Goal: Task Accomplishment & Management: Use online tool/utility

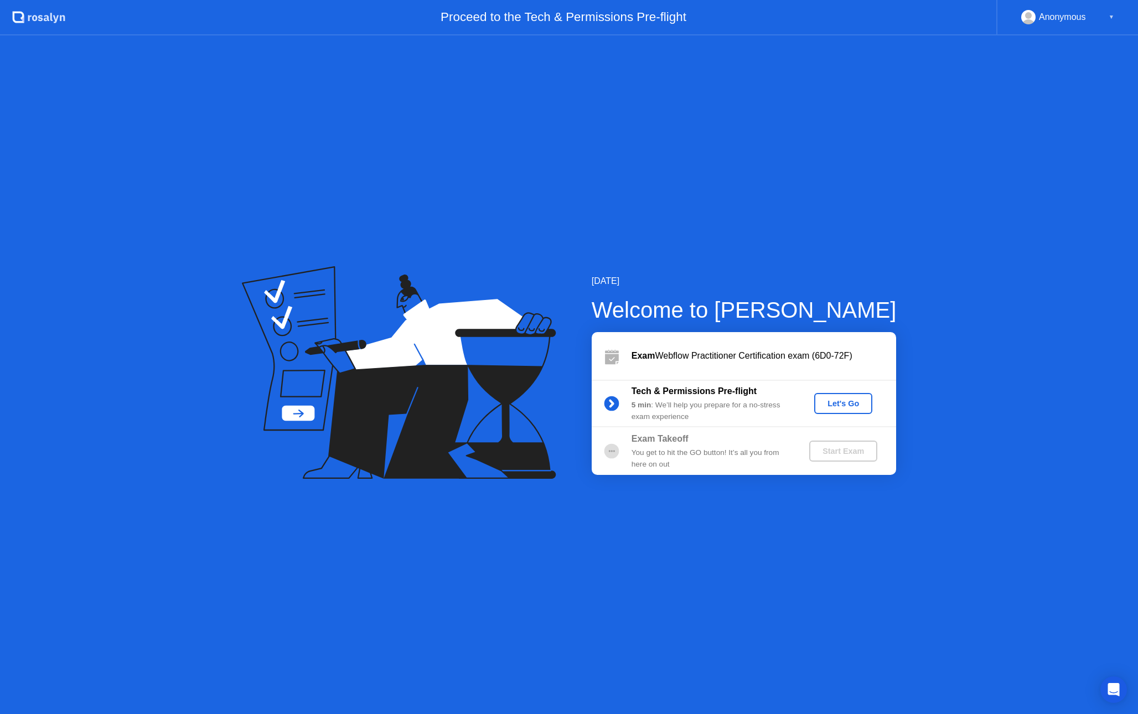
click at [844, 400] on div "Let's Go" at bounding box center [843, 403] width 49 height 9
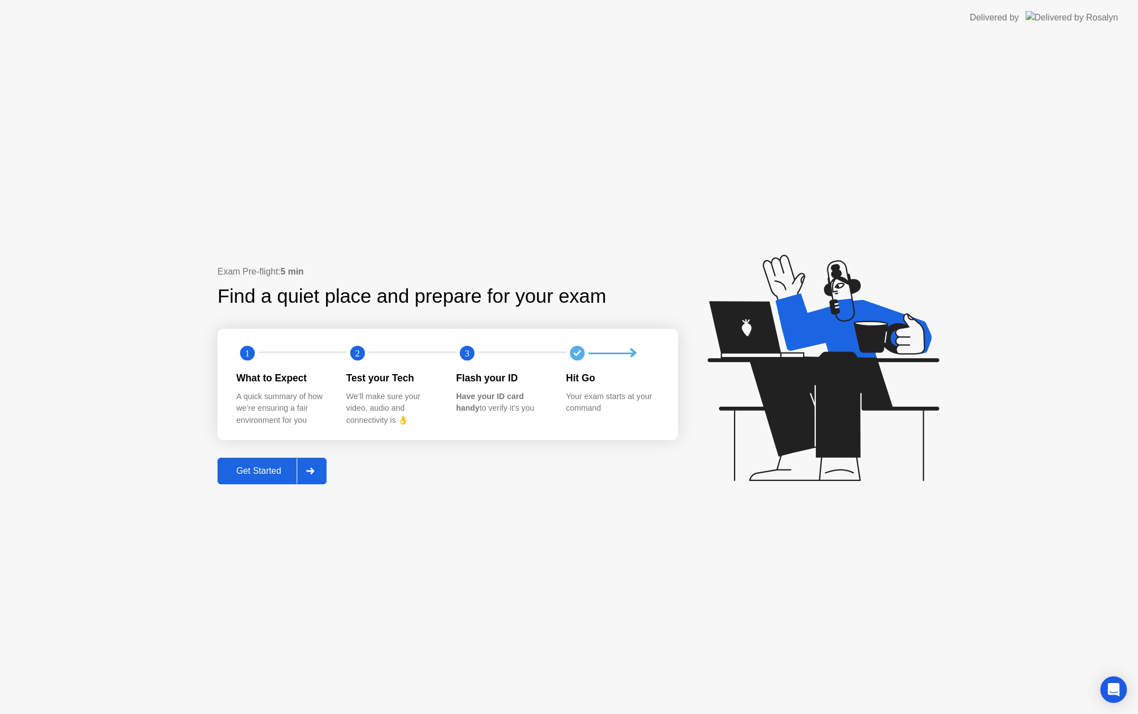
click at [307, 464] on div at bounding box center [310, 470] width 27 height 25
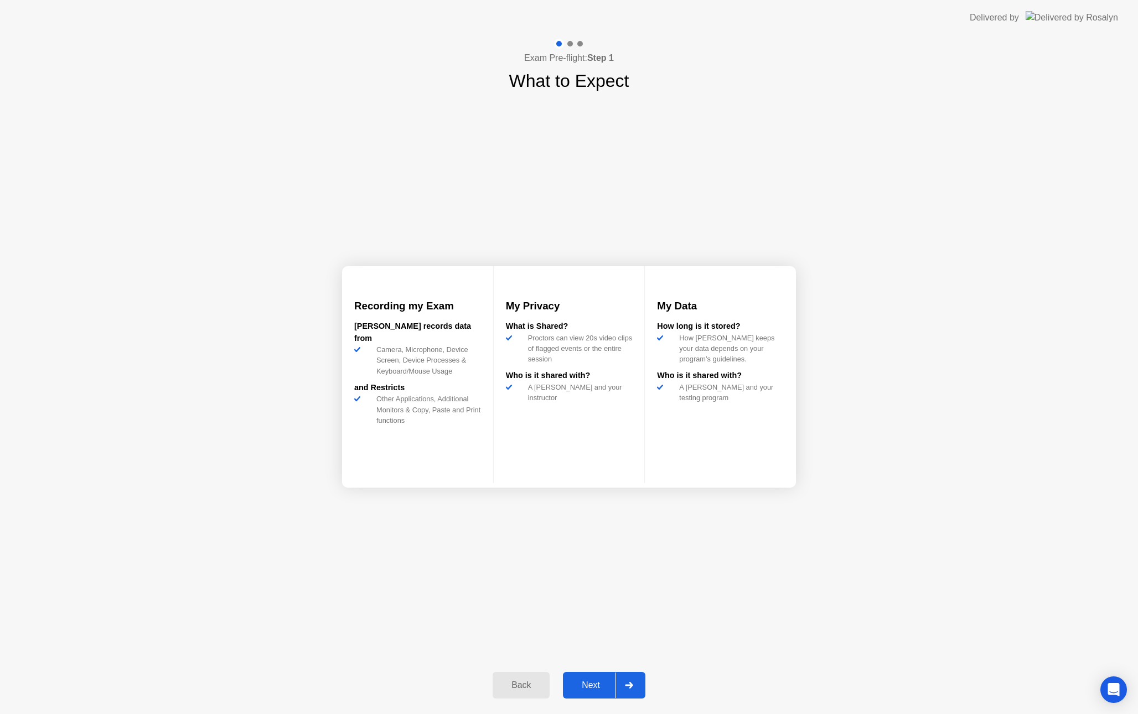
click at [633, 685] on icon at bounding box center [629, 685] width 8 height 7
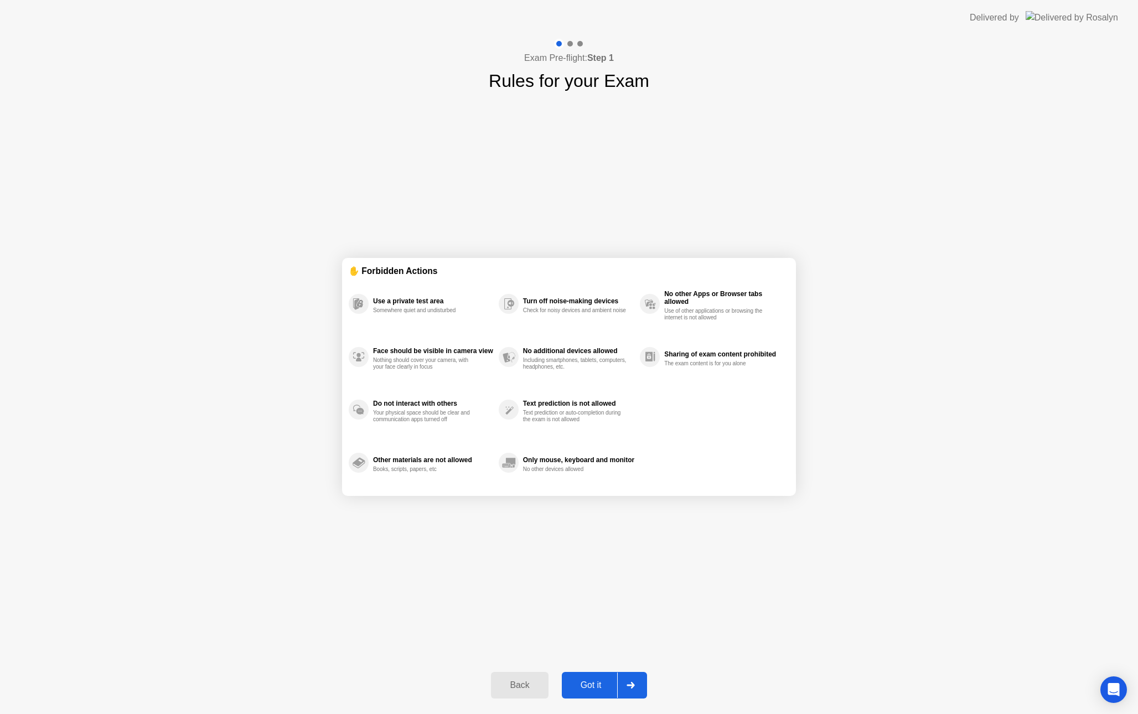
click at [622, 684] on div at bounding box center [630, 685] width 27 height 25
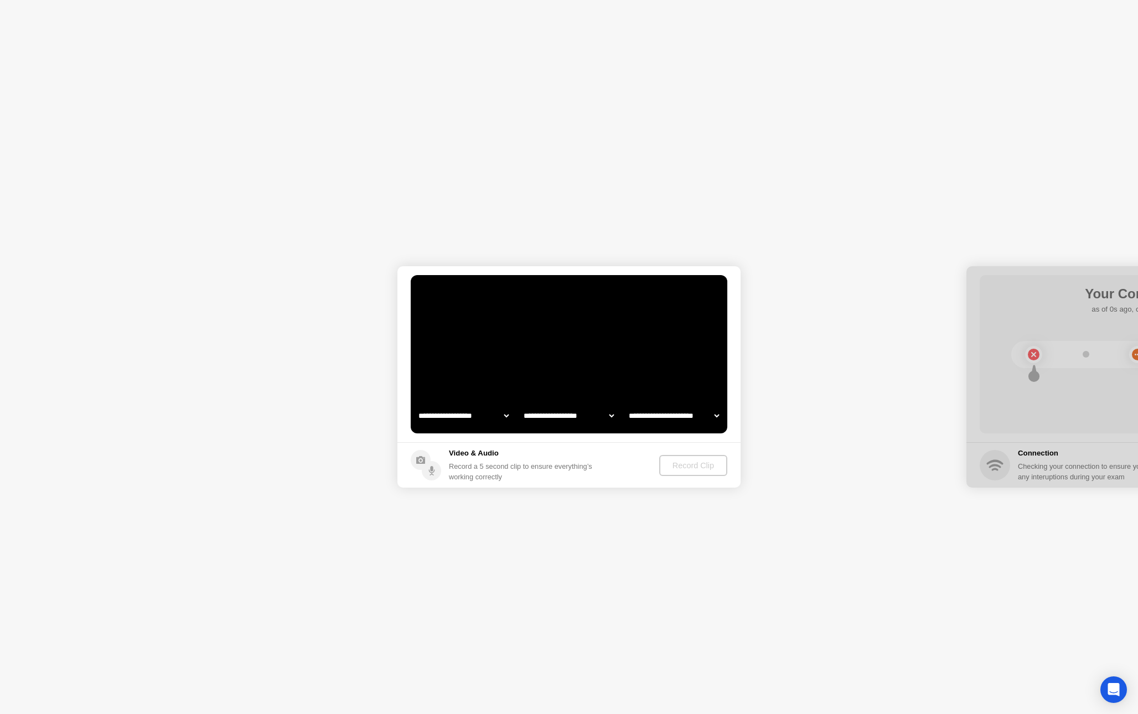
select select "**********"
select select "*******"
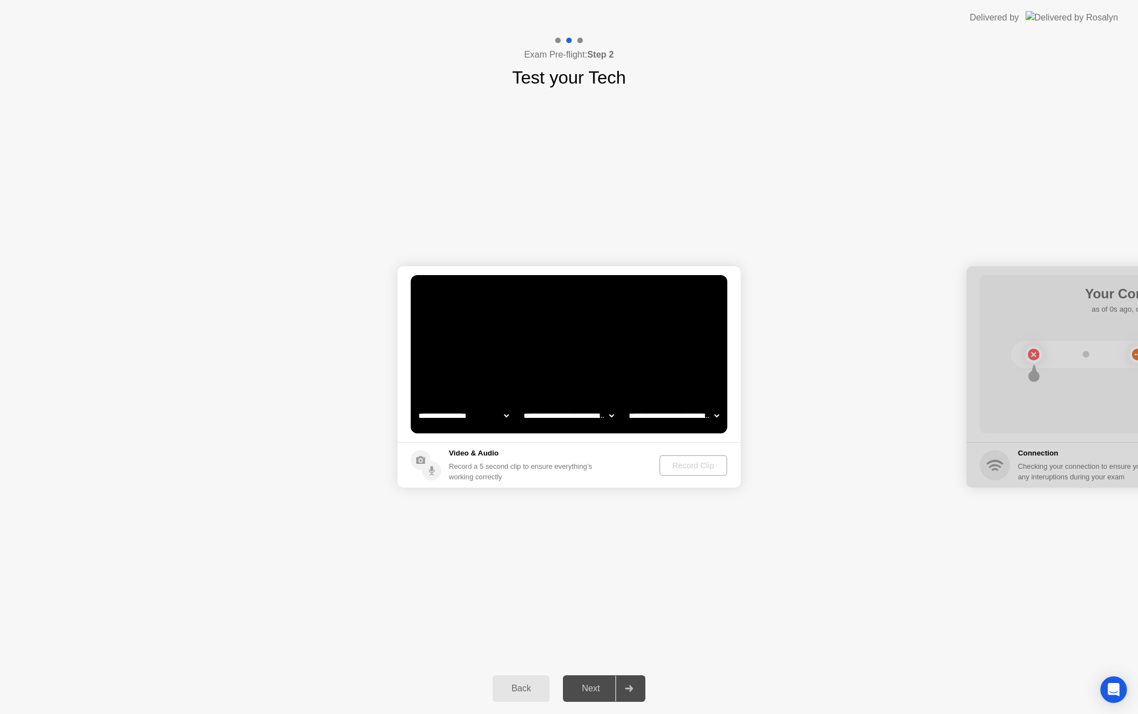
click at [482, 417] on select "**********" at bounding box center [463, 416] width 95 height 22
select select "**********"
click at [569, 421] on select "**********" at bounding box center [569, 416] width 95 height 22
click at [681, 421] on select "**********" at bounding box center [674, 416] width 95 height 22
click at [676, 467] on div "Record Clip" at bounding box center [693, 465] width 59 height 9
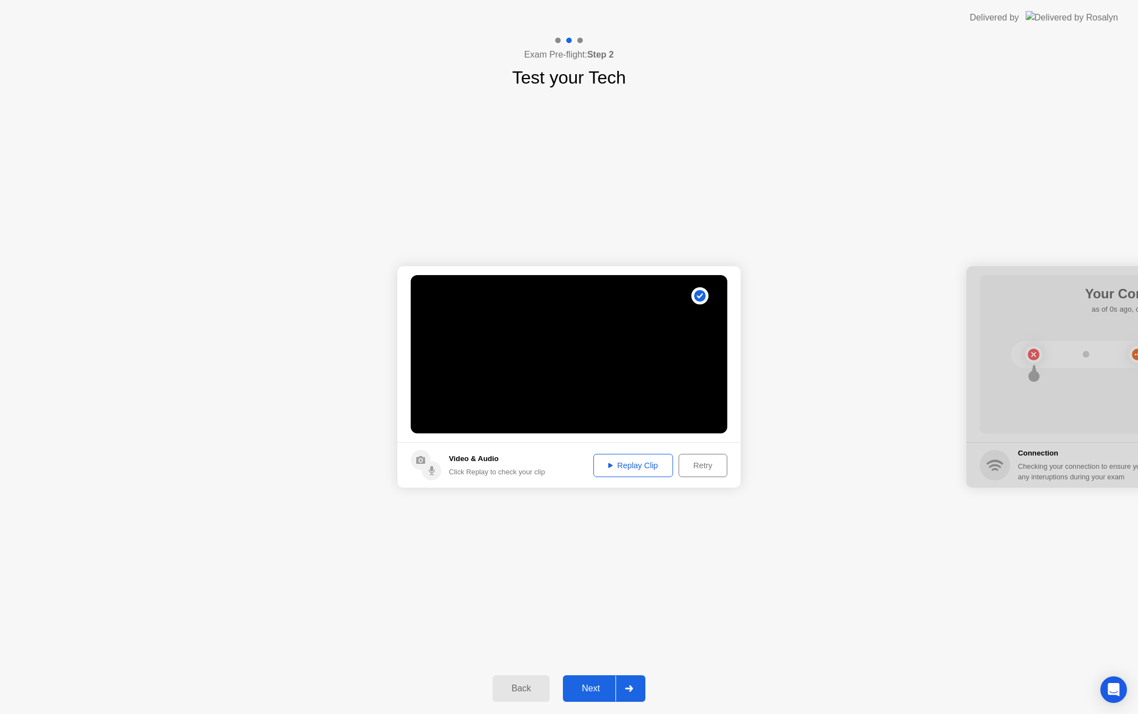
click at [615, 464] on div "Replay Clip" at bounding box center [633, 465] width 72 height 9
click at [607, 687] on div "Next" at bounding box center [590, 689] width 49 height 10
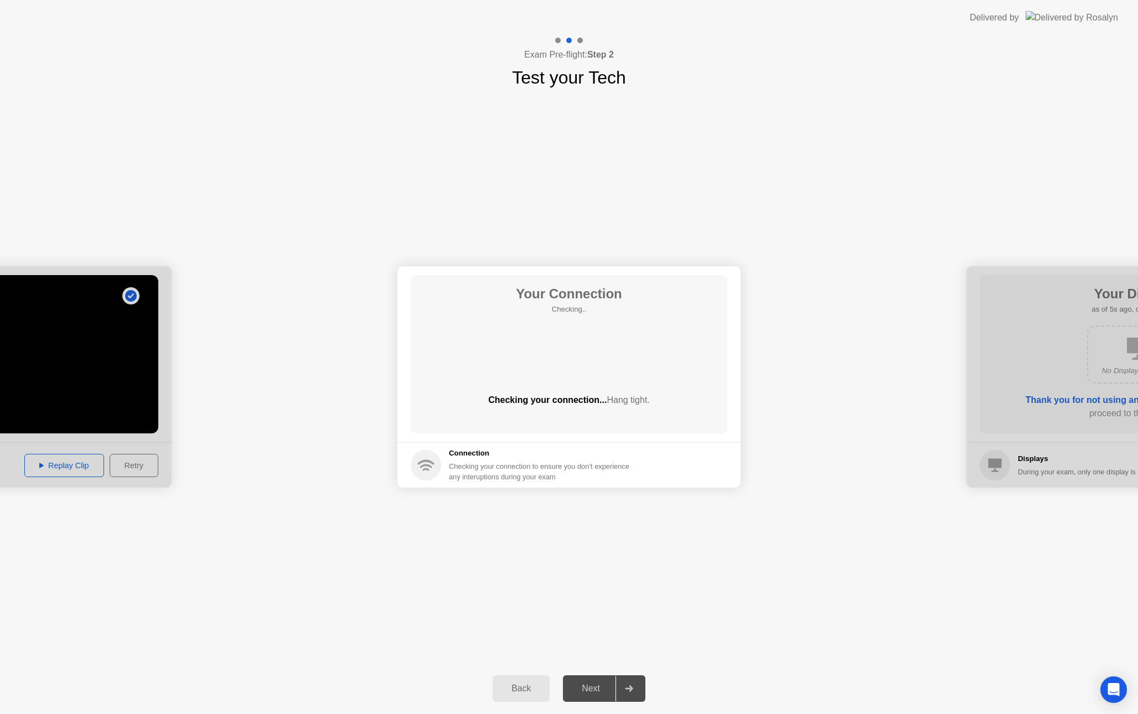
click at [472, 368] on div "Your Connection Checking.. Checking your connection... Hang tight." at bounding box center [569, 354] width 317 height 158
click at [1112, 687] on icon "Open Intercom Messenger" at bounding box center [1113, 690] width 13 height 14
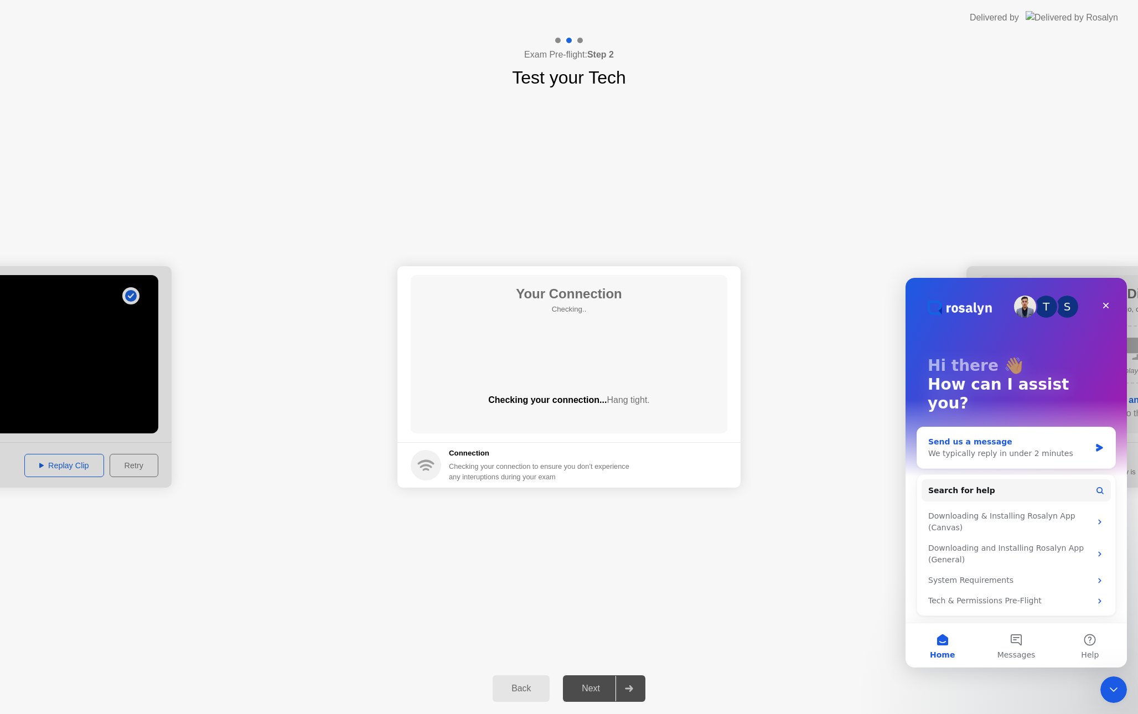
click at [1014, 448] on div "We typically reply in under 2 minutes" at bounding box center [1009, 454] width 162 height 12
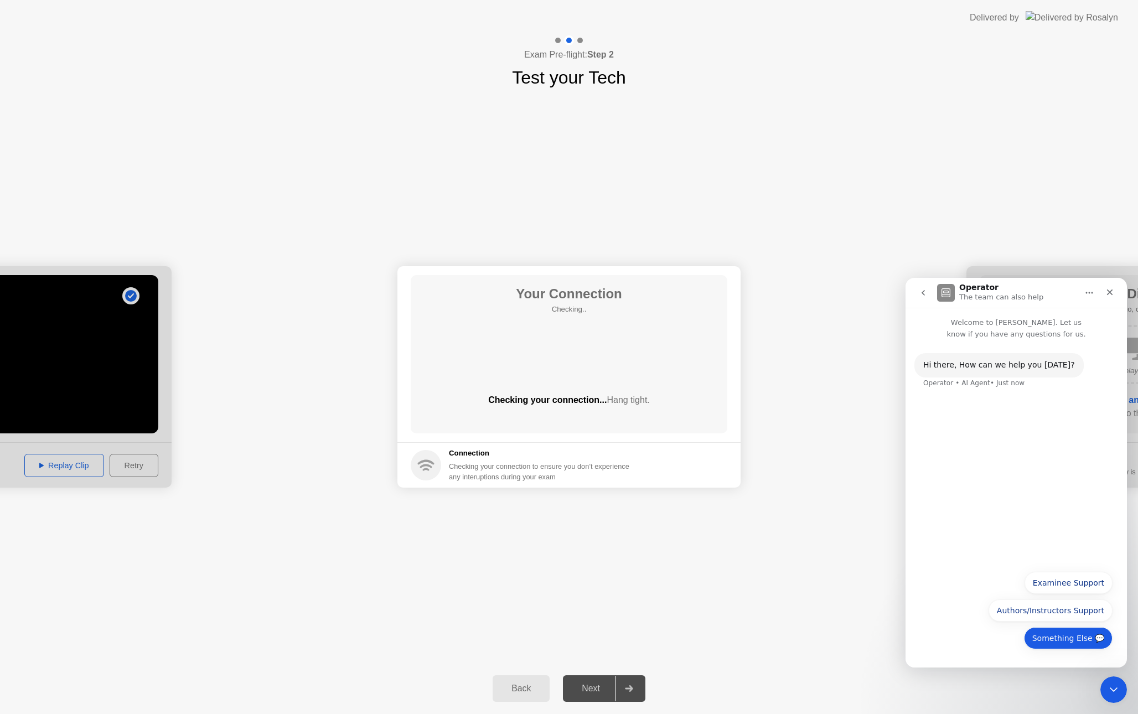
click at [1061, 637] on button "Something Else 💬" at bounding box center [1068, 638] width 89 height 22
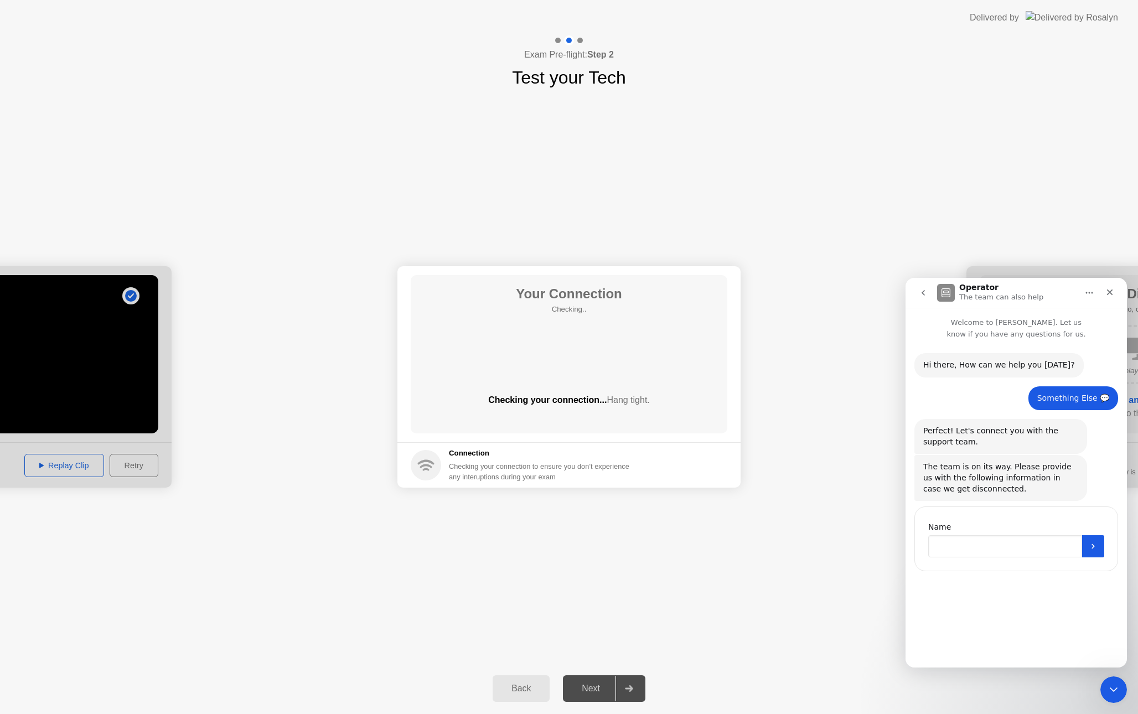
click at [1004, 541] on input "Name" at bounding box center [1005, 546] width 154 height 22
type input "***"
click at [1091, 550] on icon "Submit" at bounding box center [1093, 546] width 9 height 9
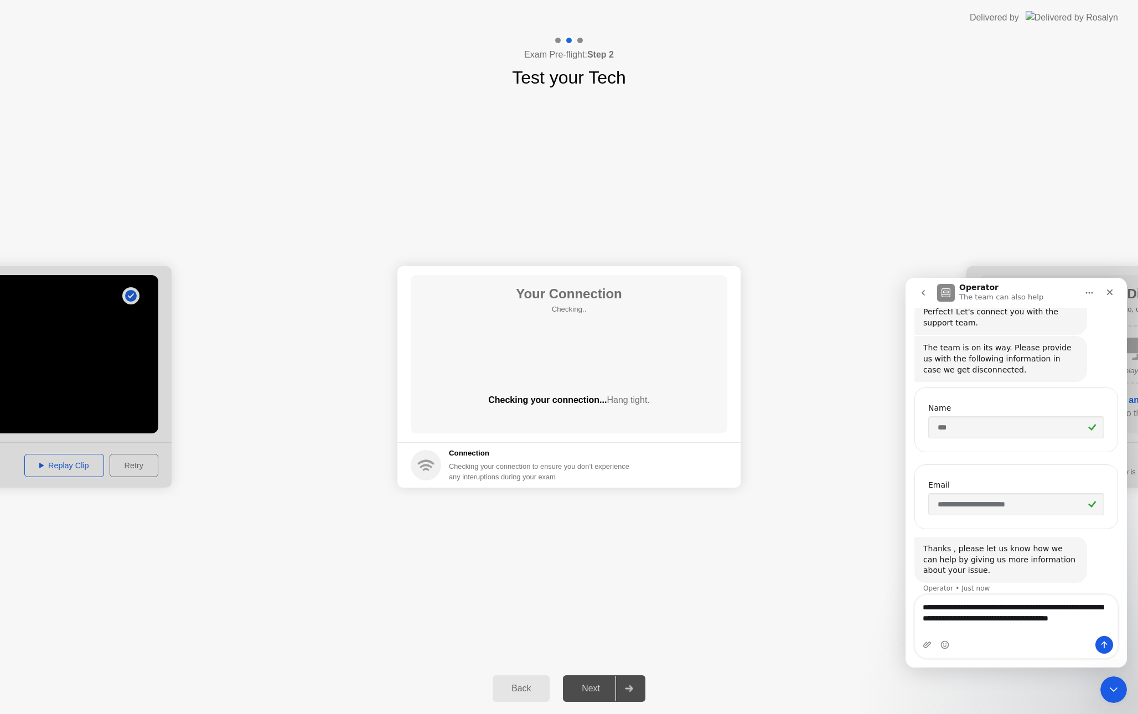
scroll to position [130, 0]
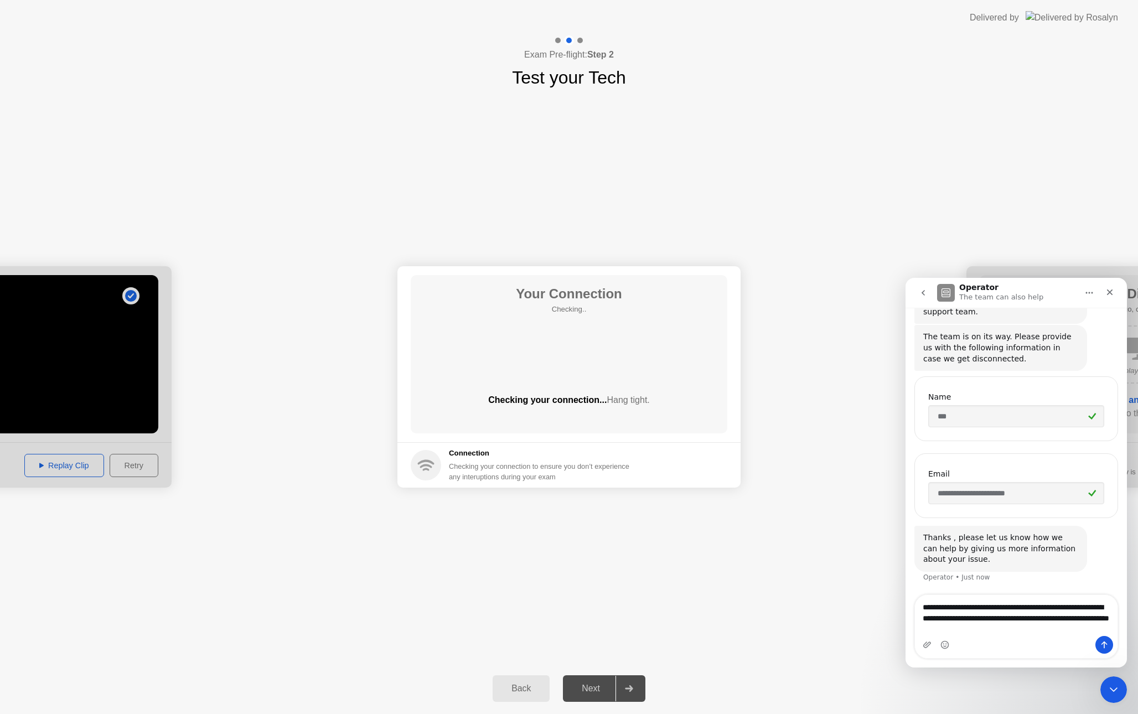
type textarea "**********"
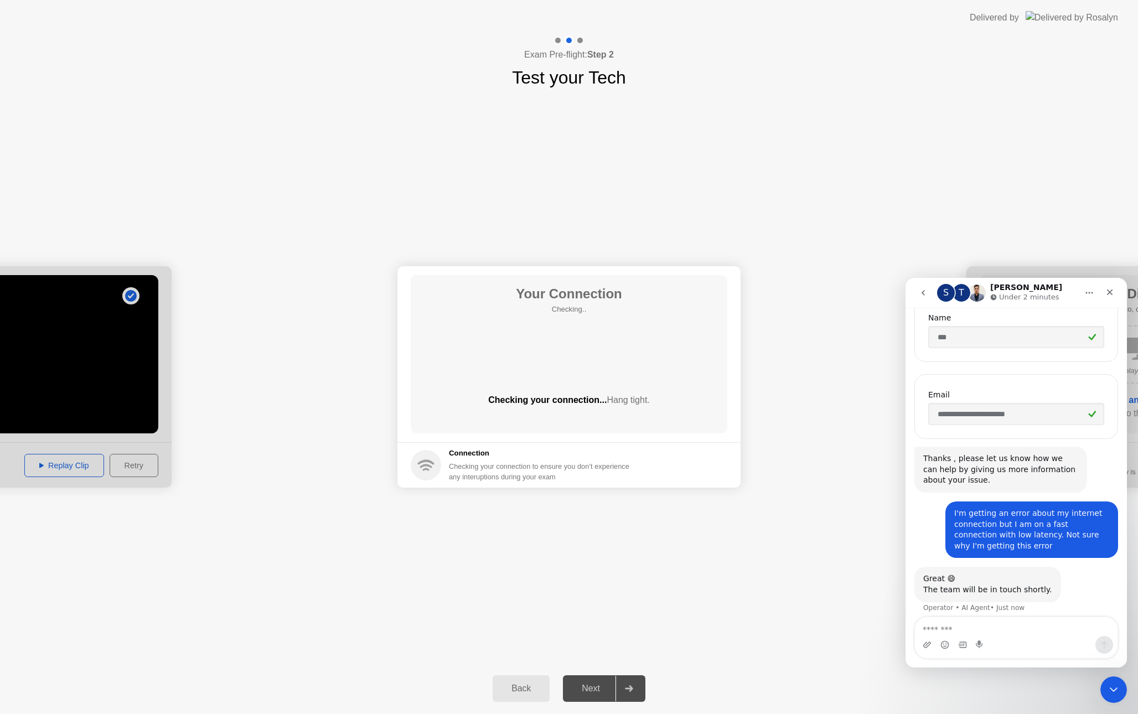
scroll to position [217, 0]
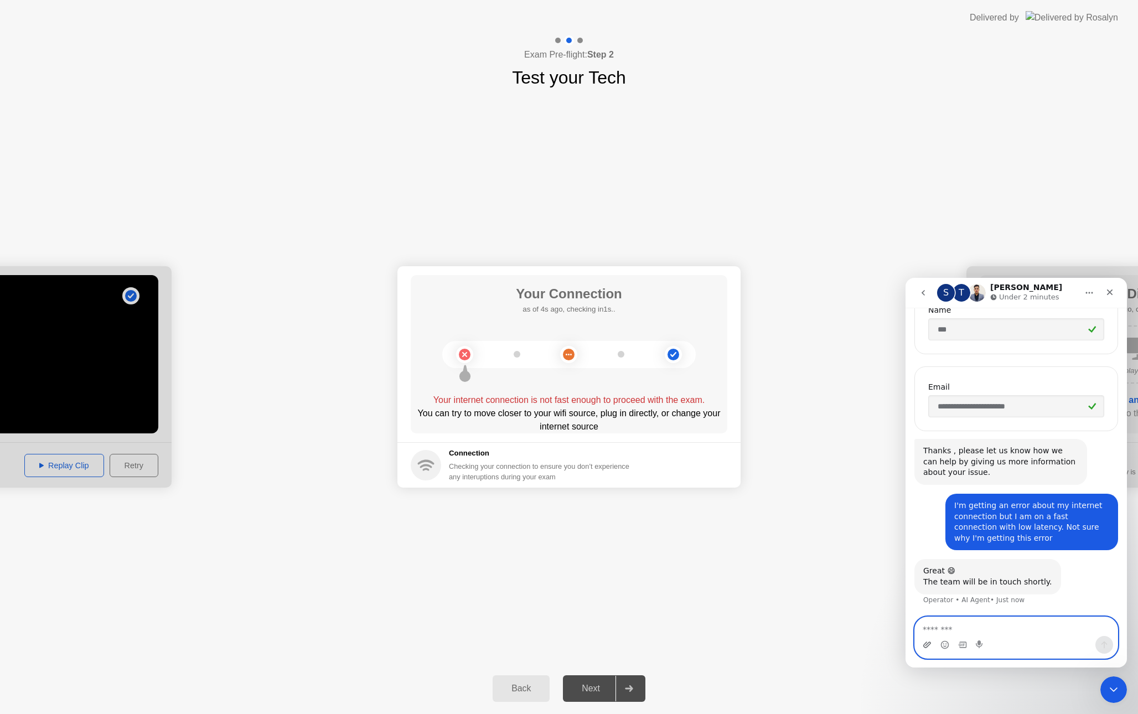
click at [923, 644] on icon "Upload attachment" at bounding box center [927, 645] width 9 height 9
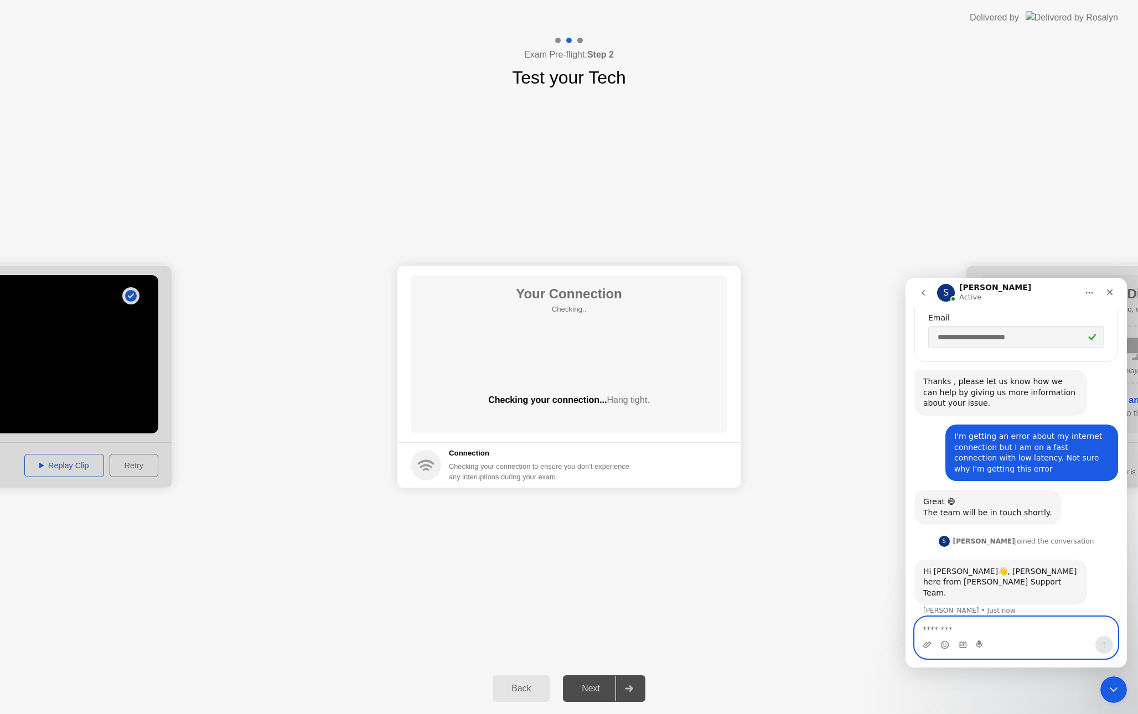
scroll to position [329, 0]
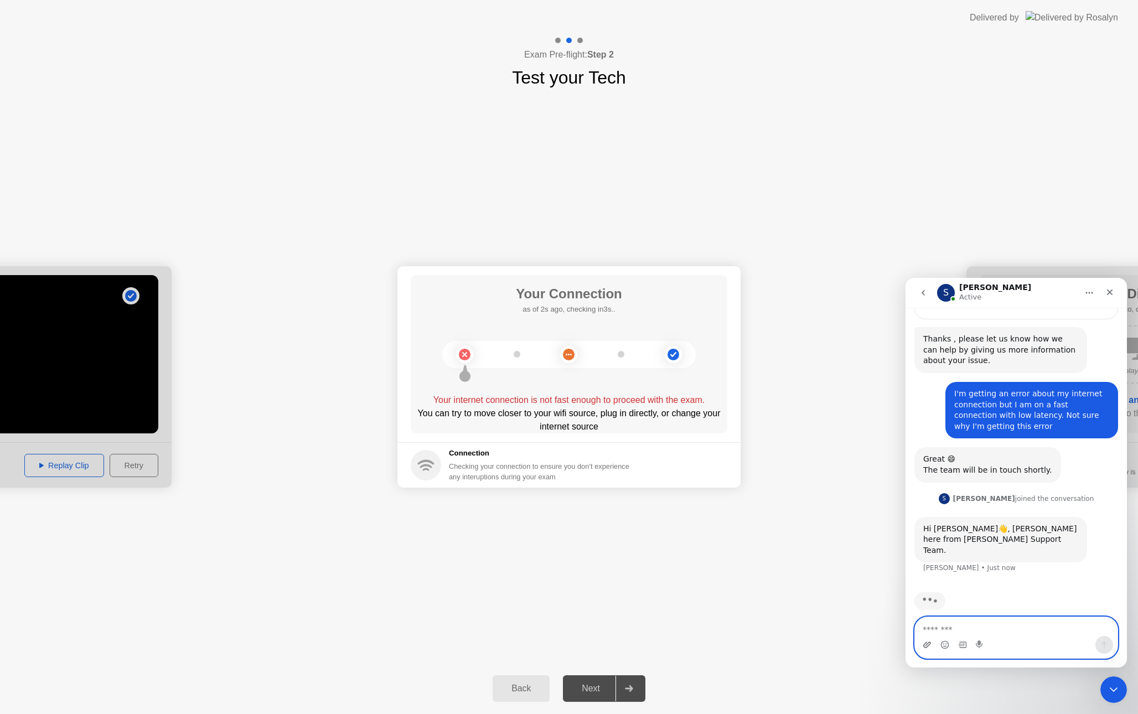
click at [926, 642] on icon "Upload attachment" at bounding box center [927, 645] width 9 height 9
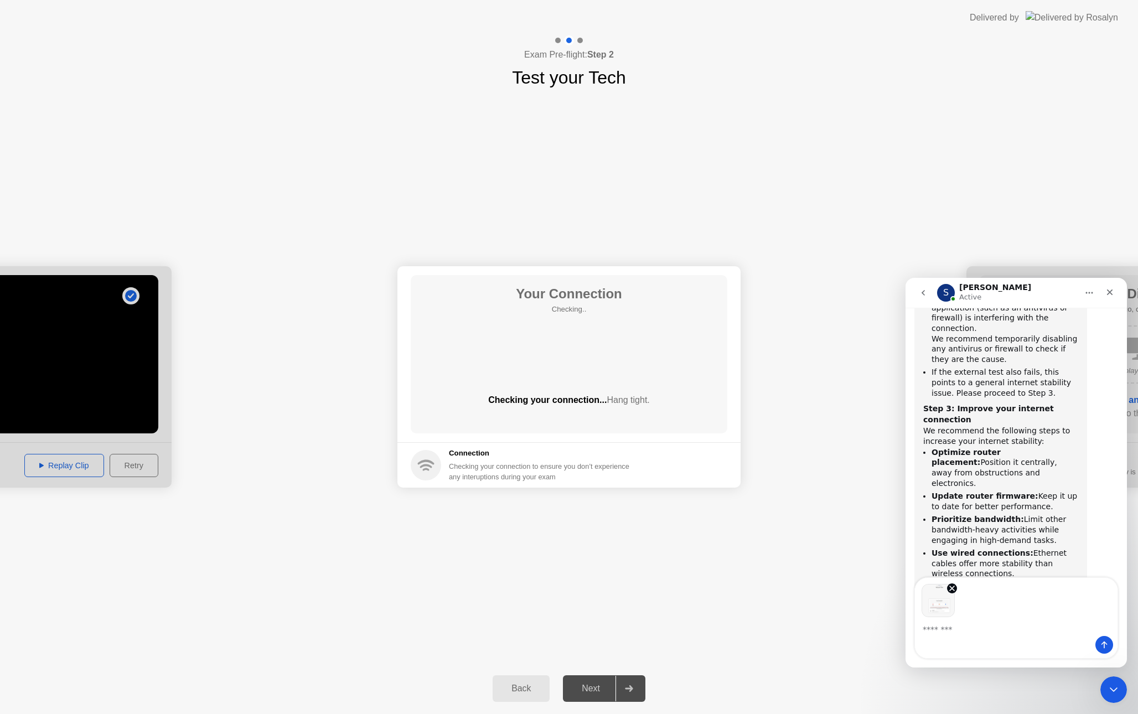
scroll to position [808, 0]
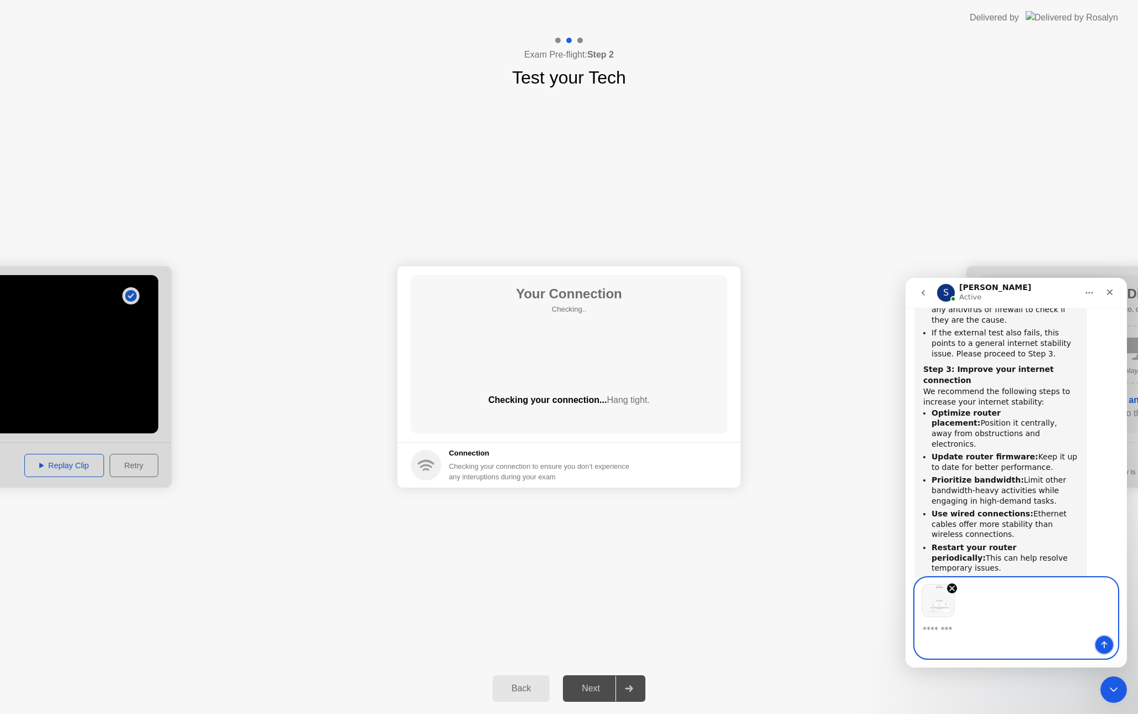
click at [1103, 645] on icon "Send a message…" at bounding box center [1104, 645] width 9 height 9
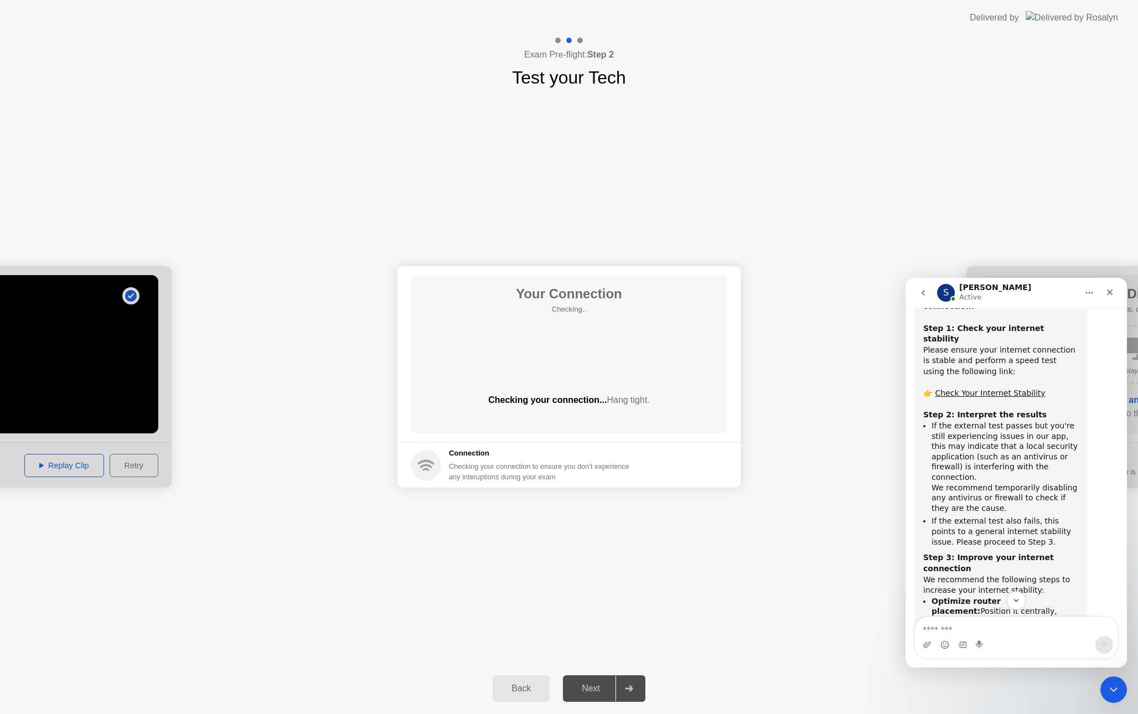
scroll to position [538, 0]
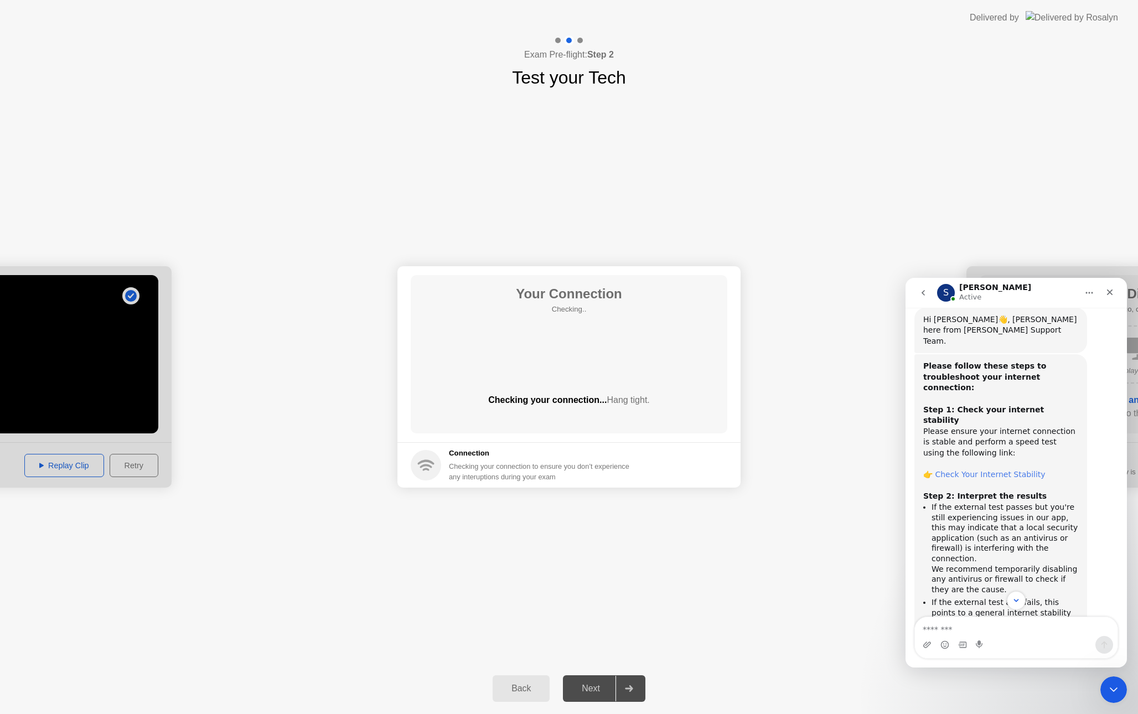
click at [986, 470] on link "Check Your Internet Stability" at bounding box center [990, 474] width 110 height 9
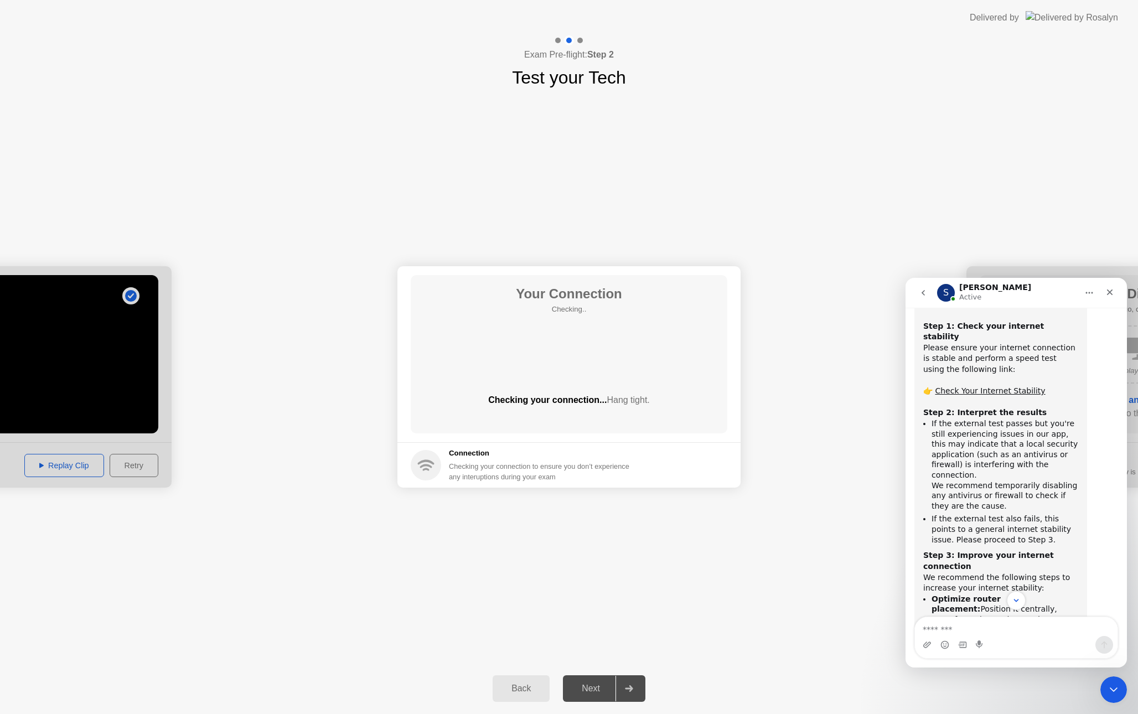
scroll to position [626, 0]
click at [530, 358] on div "Your Connection Checking.. Checking your connection... Hang tight." at bounding box center [569, 354] width 317 height 158
click at [1019, 599] on icon "Scroll to bottom" at bounding box center [1017, 601] width 10 height 10
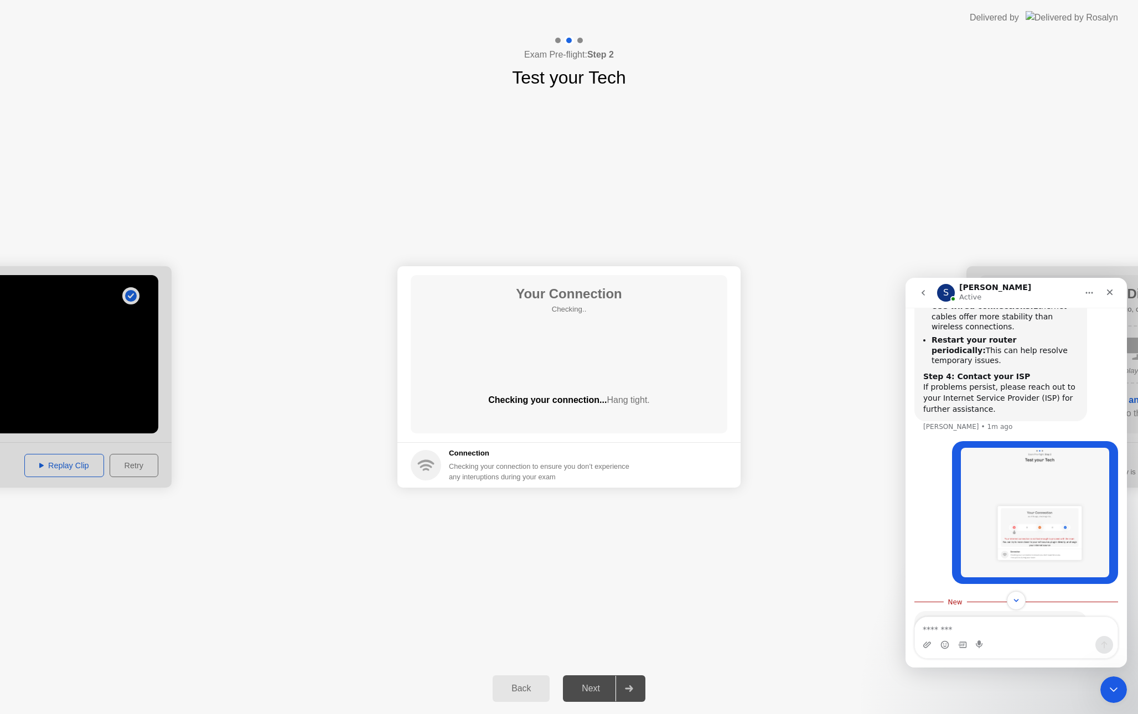
scroll to position [2, 0]
click at [971, 649] on link "[URL][DOMAIN_NAME]" at bounding box center [966, 653] width 86 height 9
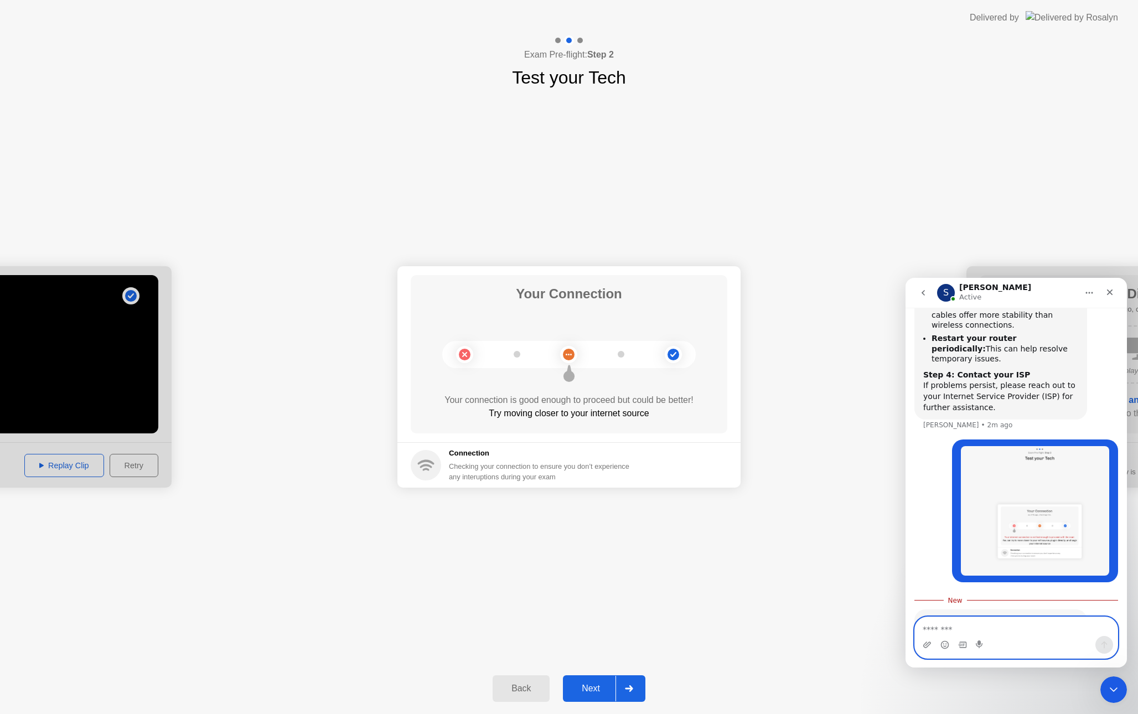
click at [992, 631] on textarea "Message…" at bounding box center [1016, 626] width 203 height 19
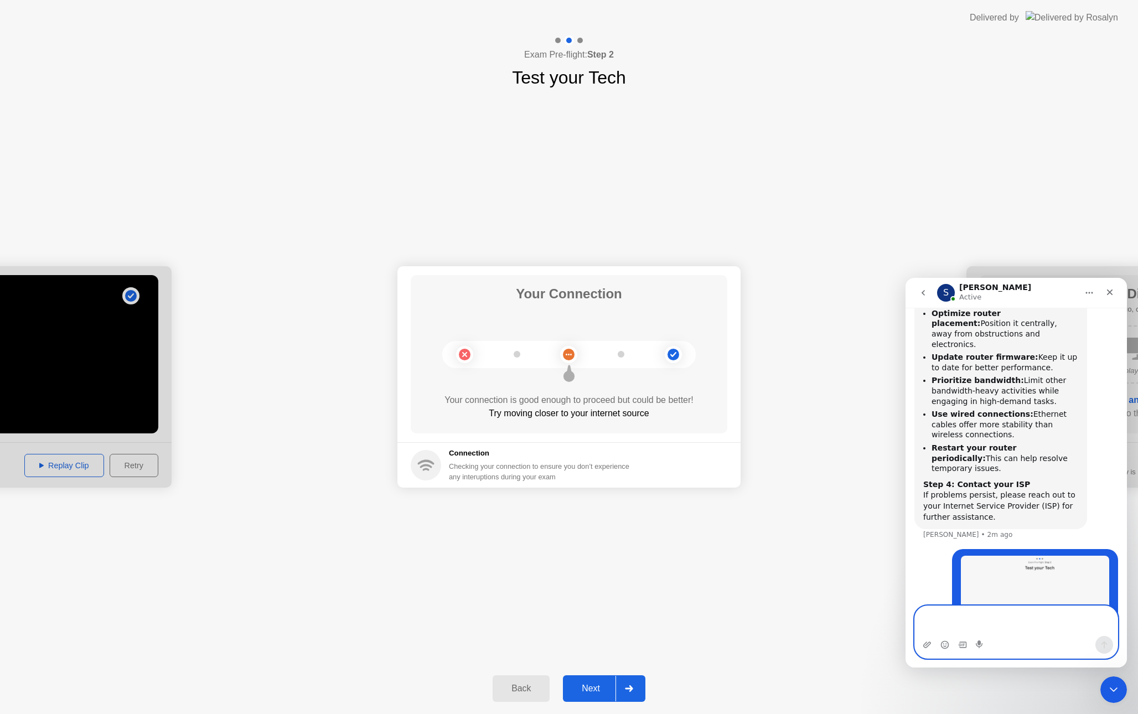
scroll to position [1026, 0]
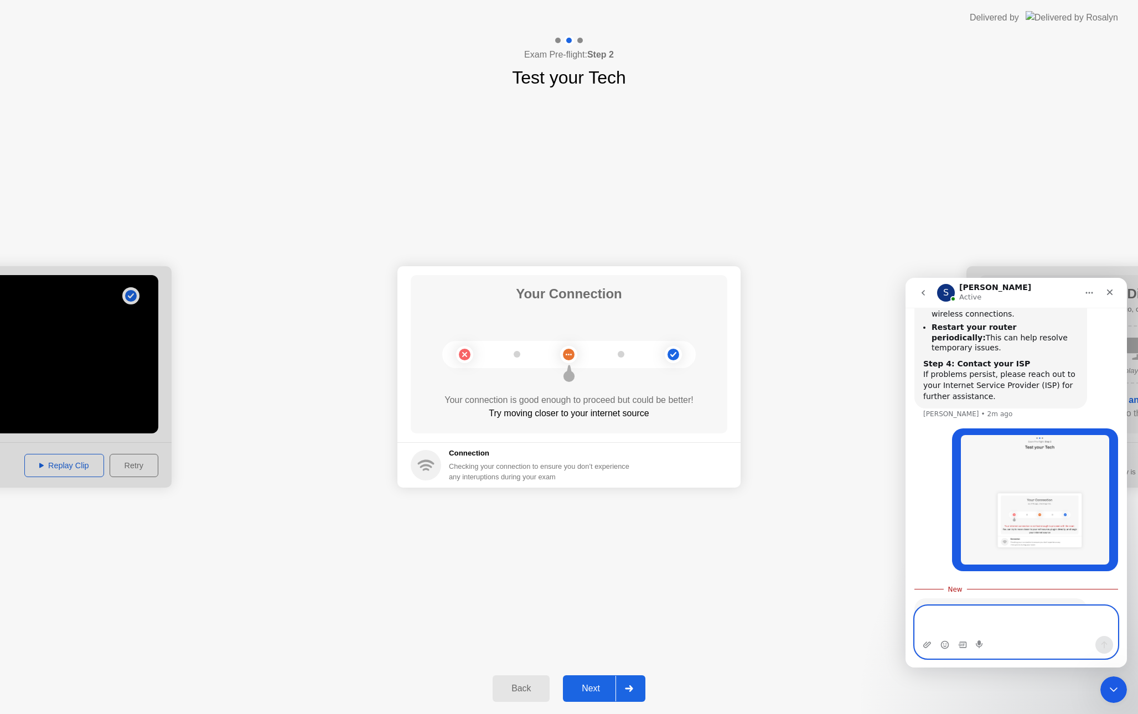
click at [967, 621] on textarea "Message…" at bounding box center [1016, 621] width 203 height 30
click at [965, 626] on textarea "Message…" at bounding box center [1016, 621] width 203 height 30
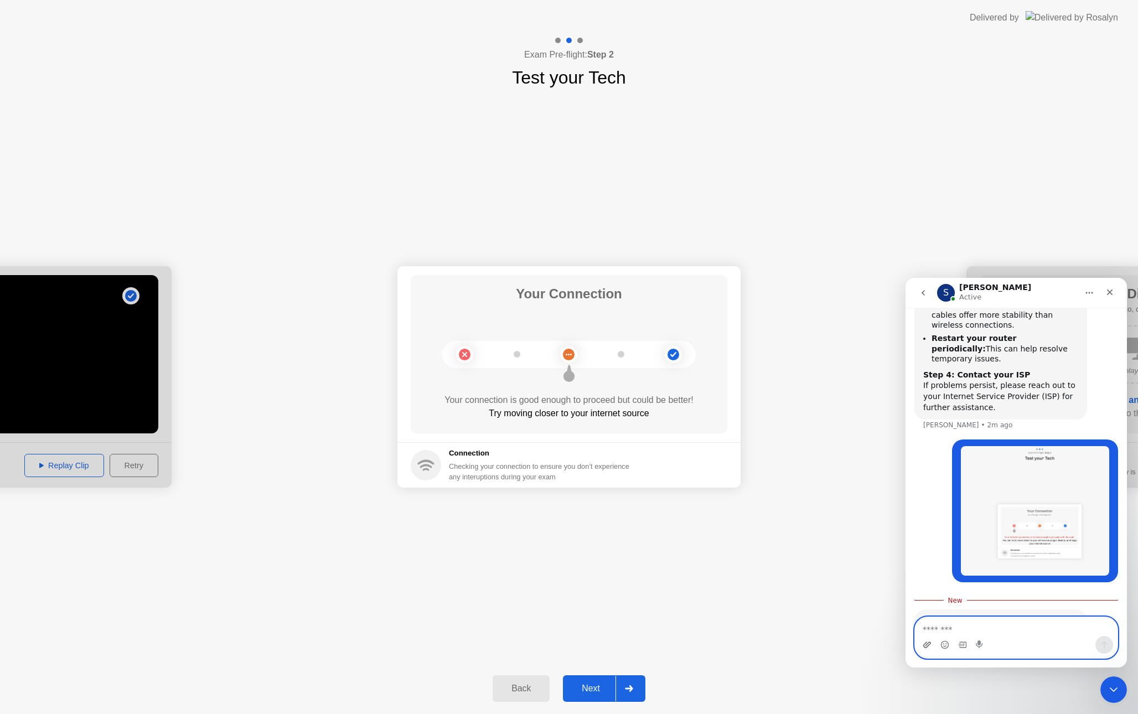
click at [927, 644] on icon "Upload attachment" at bounding box center [927, 645] width 8 height 6
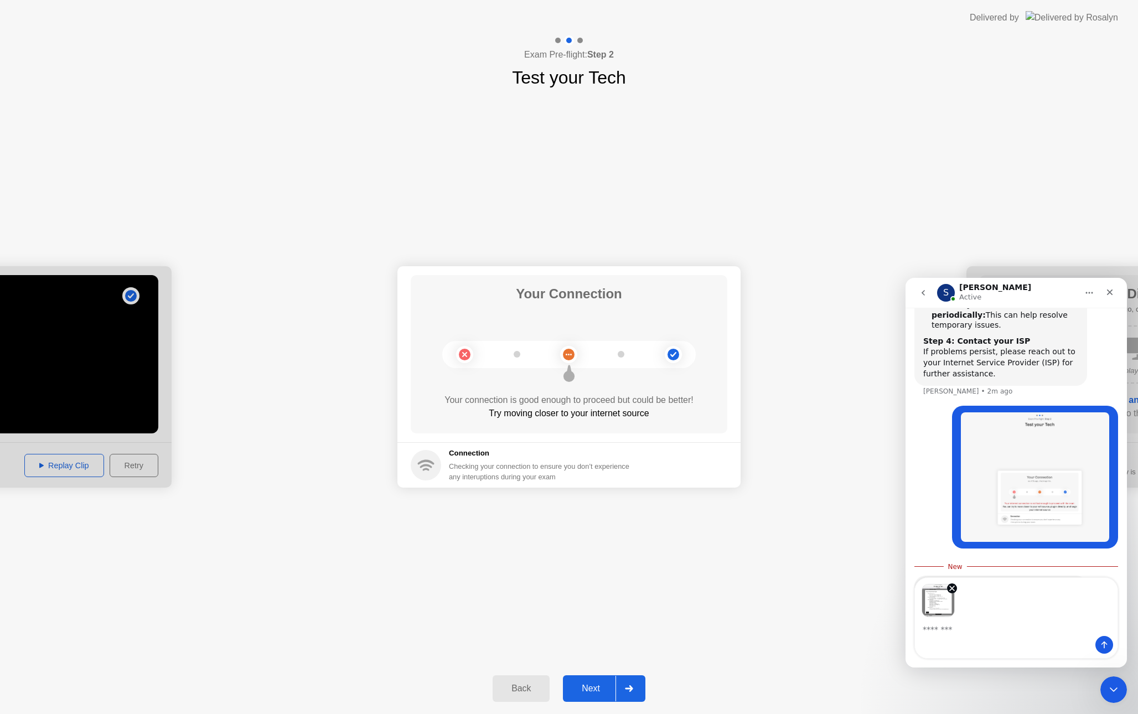
scroll to position [1055, 0]
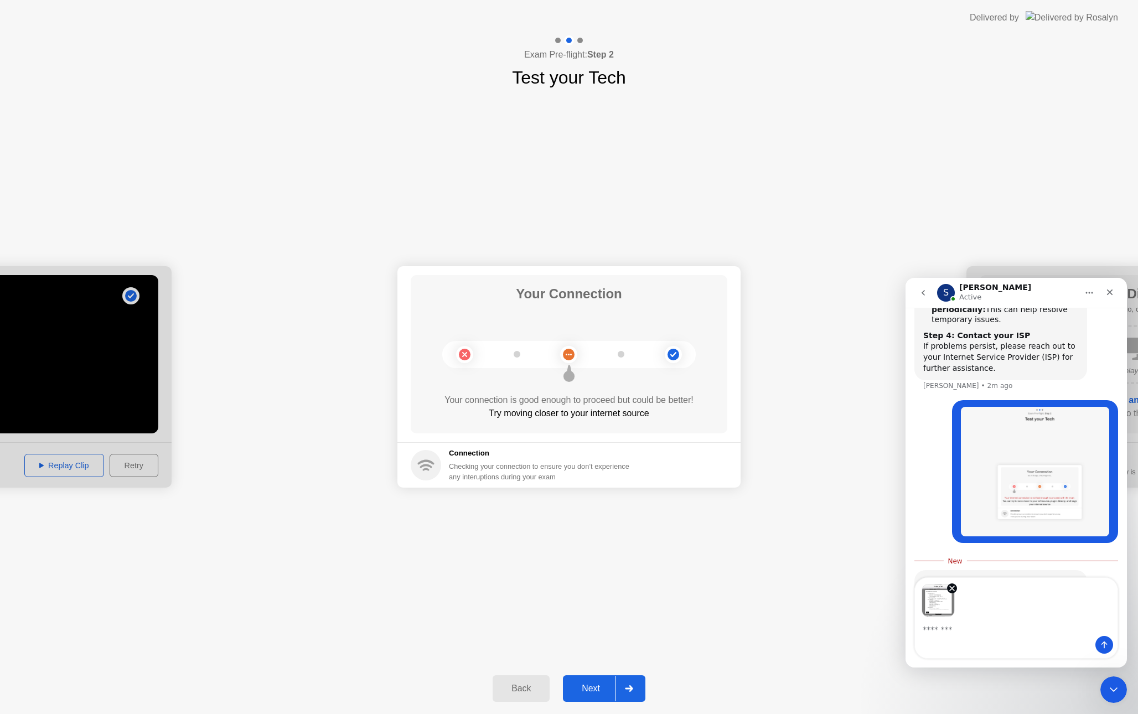
click at [1017, 614] on div "Image previews" at bounding box center [1016, 597] width 203 height 39
click at [1098, 646] on button "Send a message…" at bounding box center [1105, 645] width 18 height 18
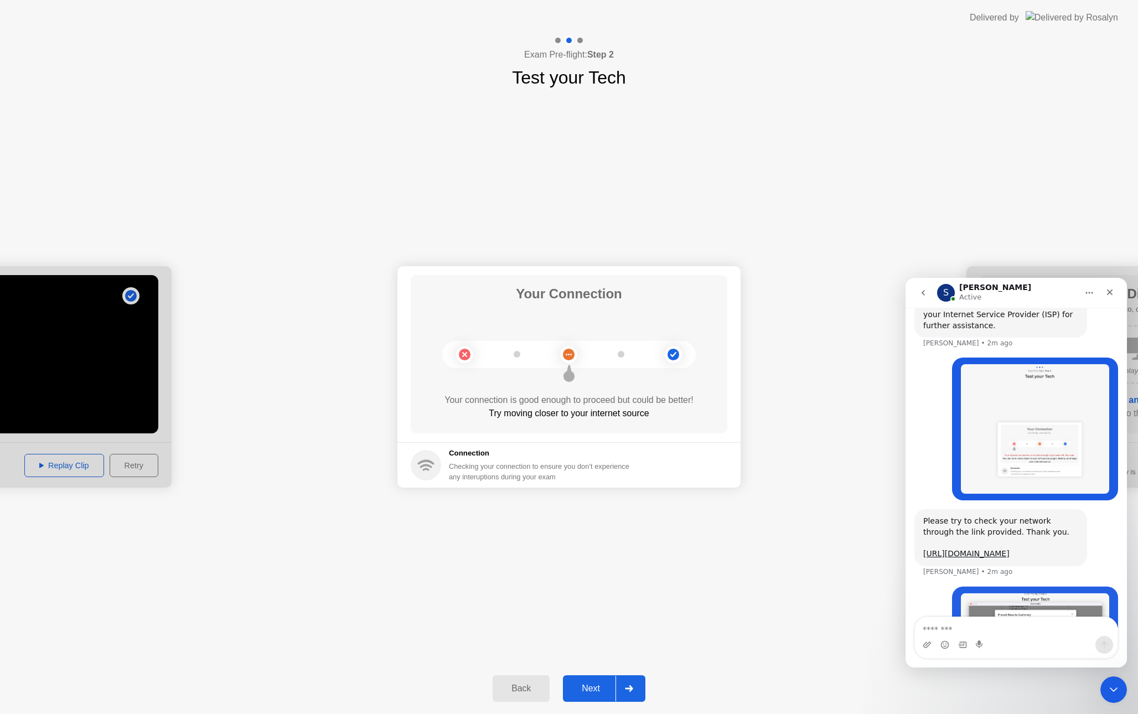
scroll to position [1116, 0]
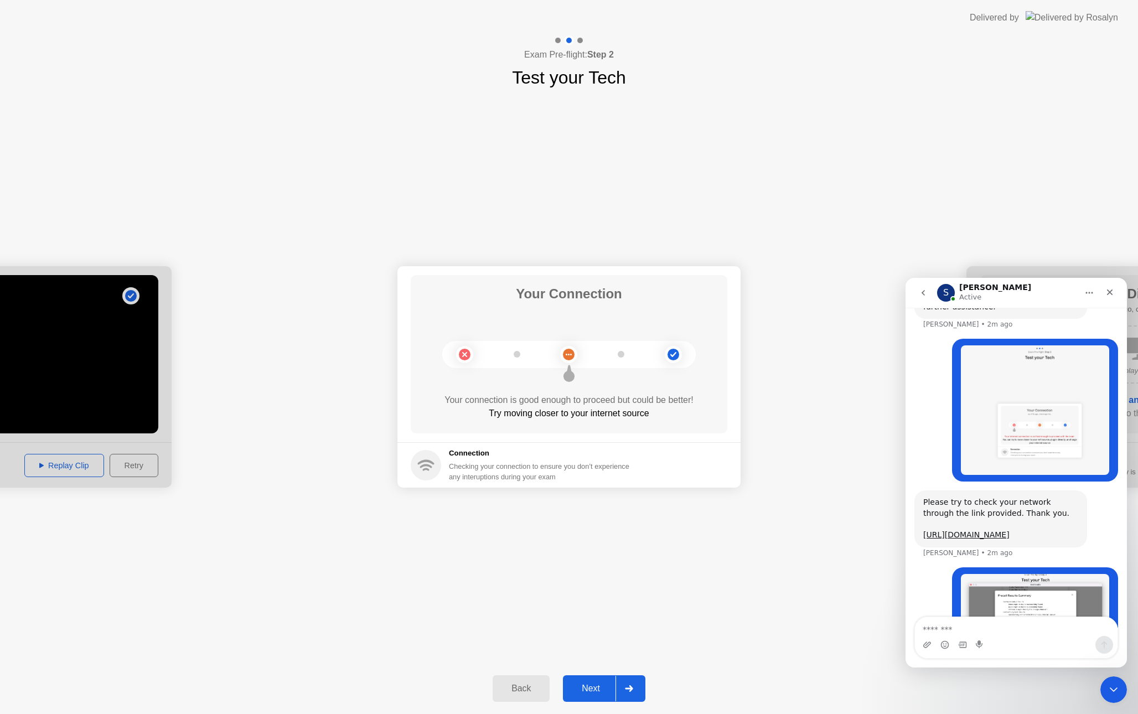
click at [525, 188] on div "**********" at bounding box center [569, 377] width 1138 height 572
click at [568, 355] on circle at bounding box center [569, 355] width 12 height 12
click at [621, 683] on div at bounding box center [629, 688] width 27 height 25
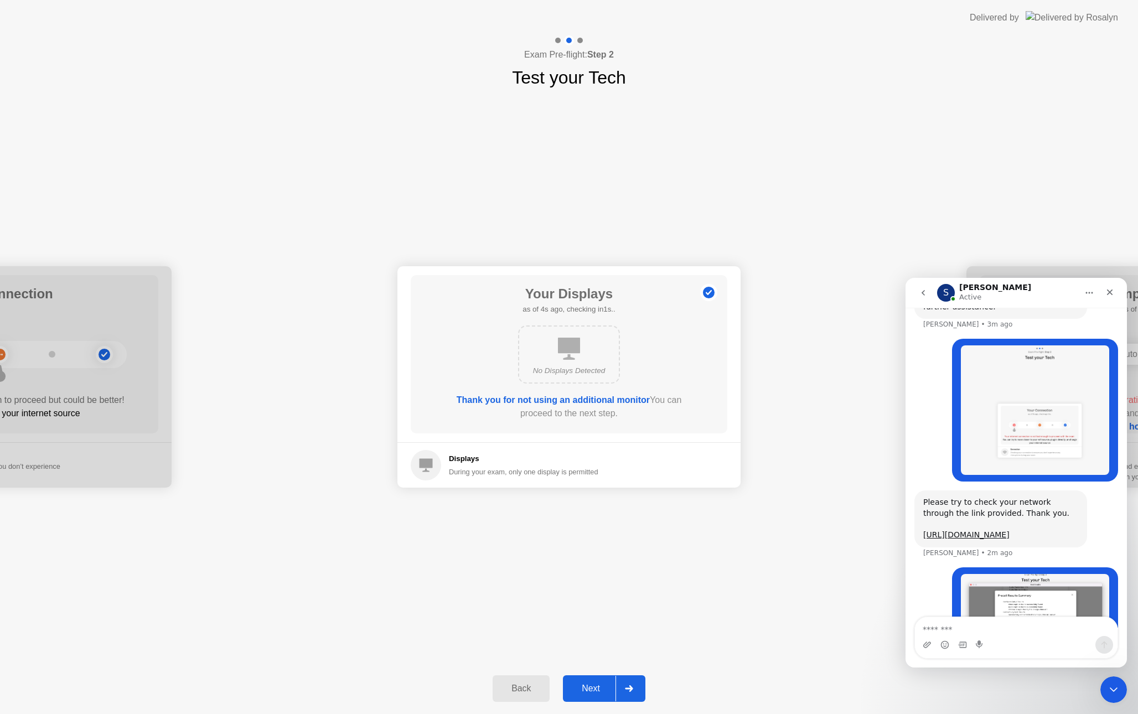
click at [530, 472] on div "During your exam, only one display is permitted" at bounding box center [523, 472] width 149 height 11
click at [605, 684] on div "Next" at bounding box center [590, 689] width 49 height 10
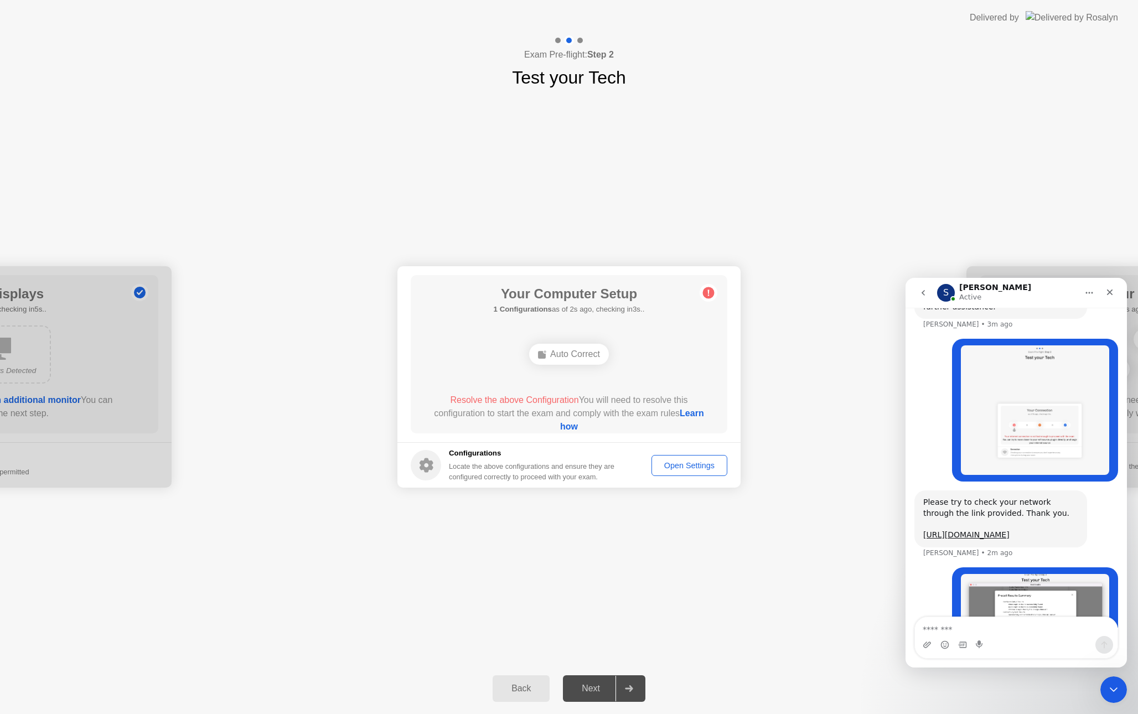
click at [565, 352] on div "Auto Correct" at bounding box center [569, 354] width 80 height 21
click at [676, 470] on div "Open Settings" at bounding box center [690, 465] width 68 height 9
click at [627, 384] on div "Your Computer Setup 1 Configurations as of 1s ago, checking in4s.. Auto Correct…" at bounding box center [569, 354] width 317 height 158
click at [562, 399] on span "Resolve the above Configuration" at bounding box center [514, 399] width 128 height 9
click at [561, 356] on div "Auto Correct" at bounding box center [569, 354] width 80 height 21
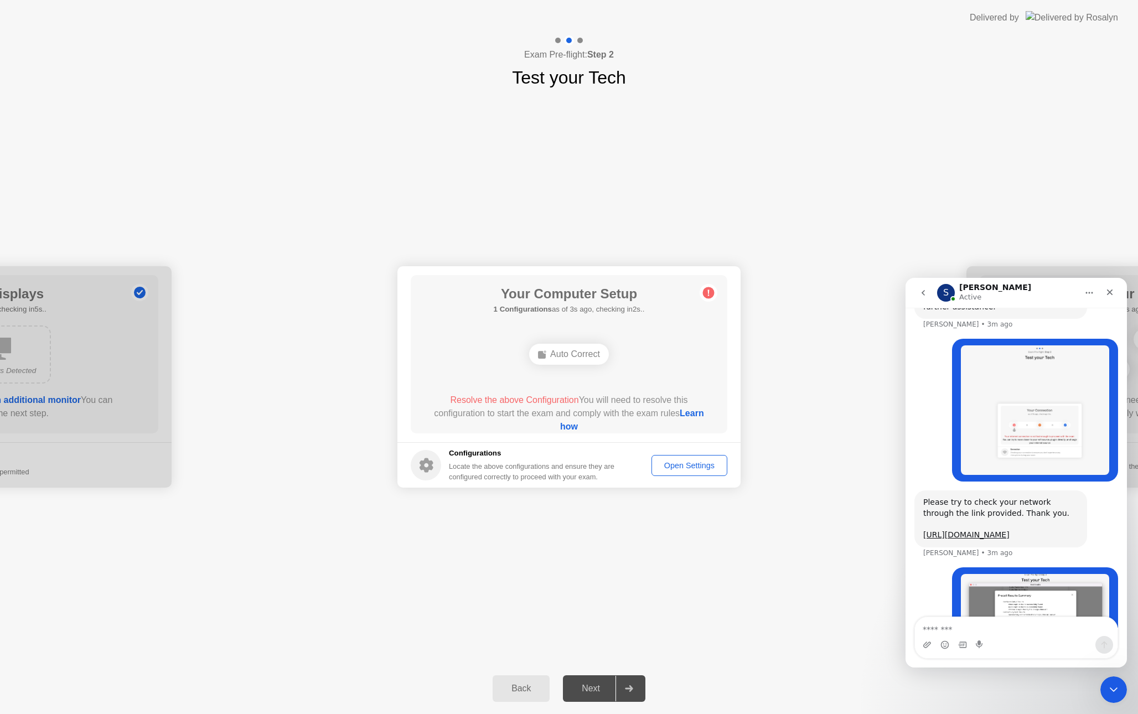
click at [561, 399] on span "Resolve the above Configuration" at bounding box center [514, 399] width 128 height 9
click at [572, 357] on div "Auto Correct" at bounding box center [569, 354] width 80 height 21
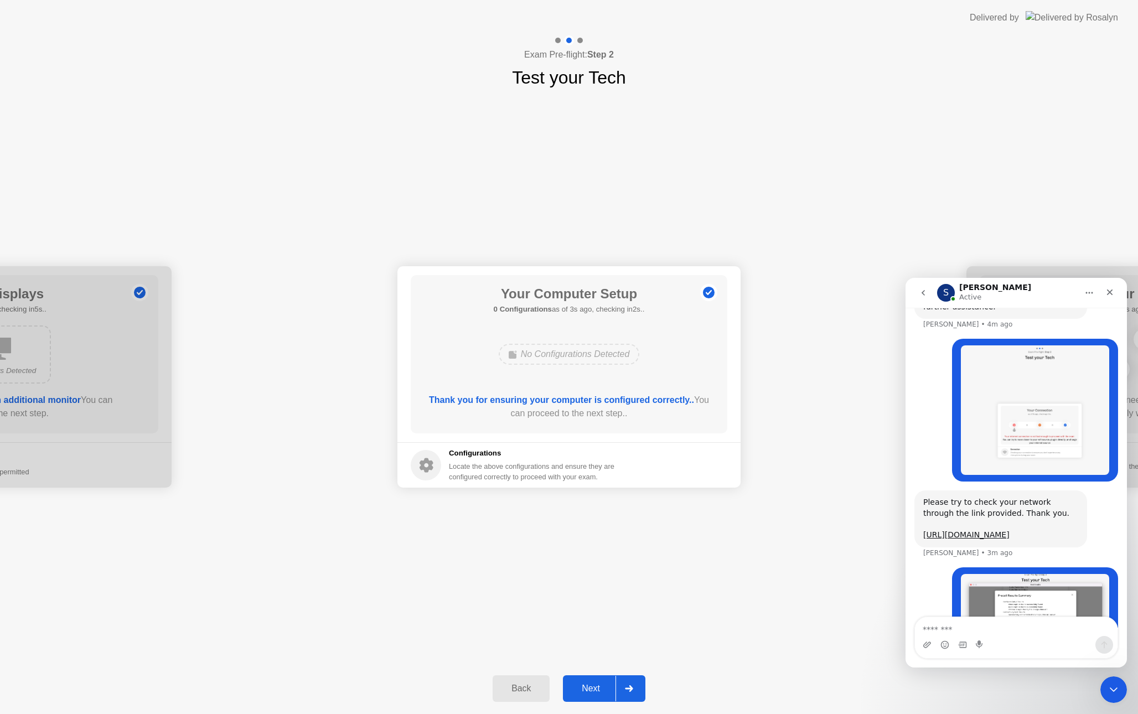
click at [613, 430] on div "Your Computer Setup 0 Configurations as of 3s ago, checking in2s.. No Configura…" at bounding box center [569, 354] width 317 height 158
click at [611, 681] on button "Next" at bounding box center [604, 688] width 82 height 27
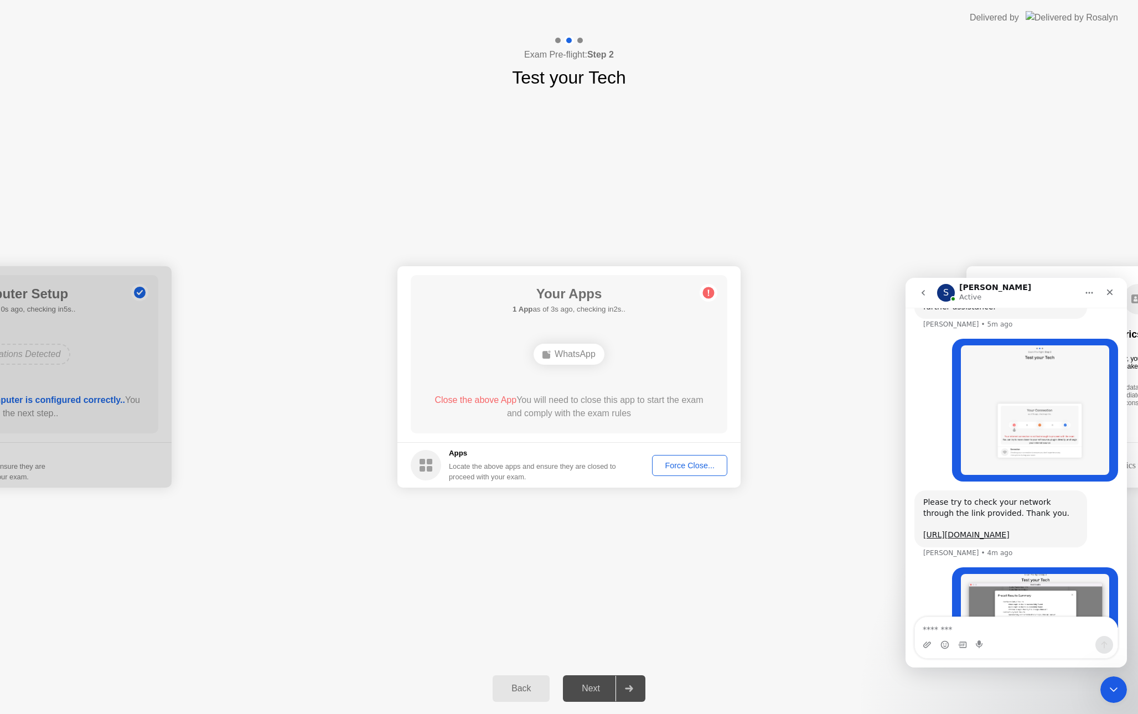
click at [591, 357] on div "WhatsApp" at bounding box center [569, 354] width 71 height 21
click at [478, 396] on span "Close the above App" at bounding box center [476, 399] width 82 height 9
click at [558, 362] on div "WhatsApp" at bounding box center [569, 354] width 71 height 21
click at [620, 687] on div at bounding box center [629, 688] width 27 height 25
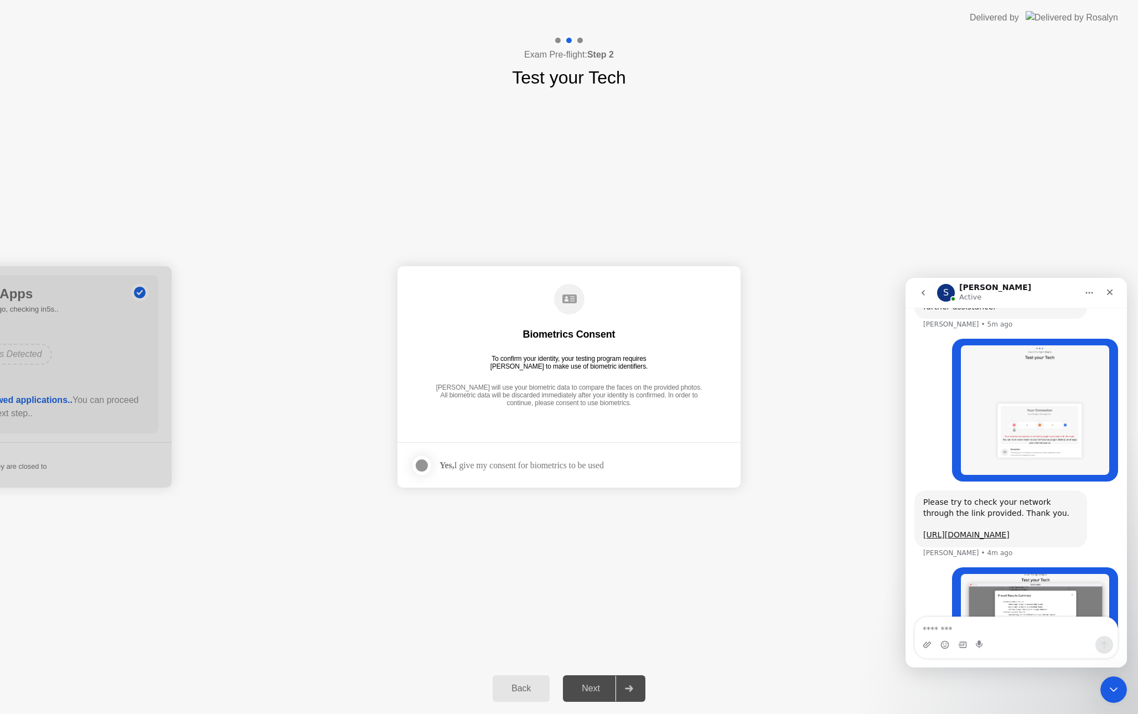
click at [425, 466] on div at bounding box center [421, 465] width 13 height 13
click at [620, 682] on div at bounding box center [629, 688] width 27 height 25
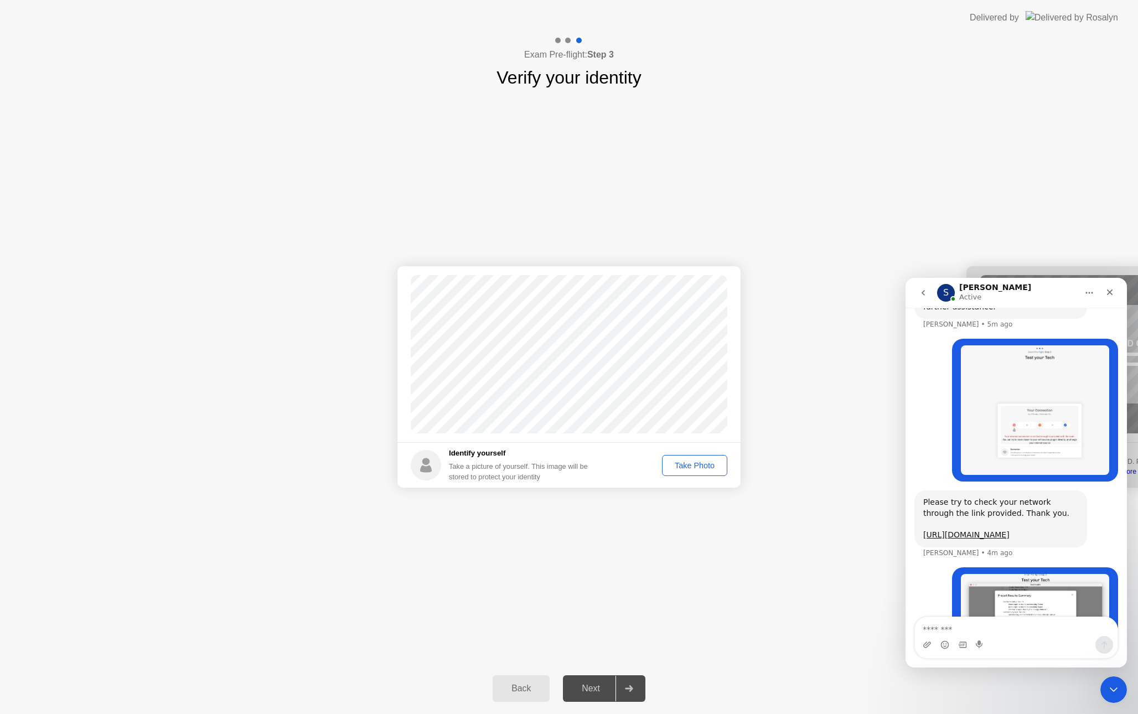
click at [684, 461] on div "Take Photo" at bounding box center [695, 465] width 58 height 9
click at [603, 689] on div "Next" at bounding box center [590, 689] width 49 height 10
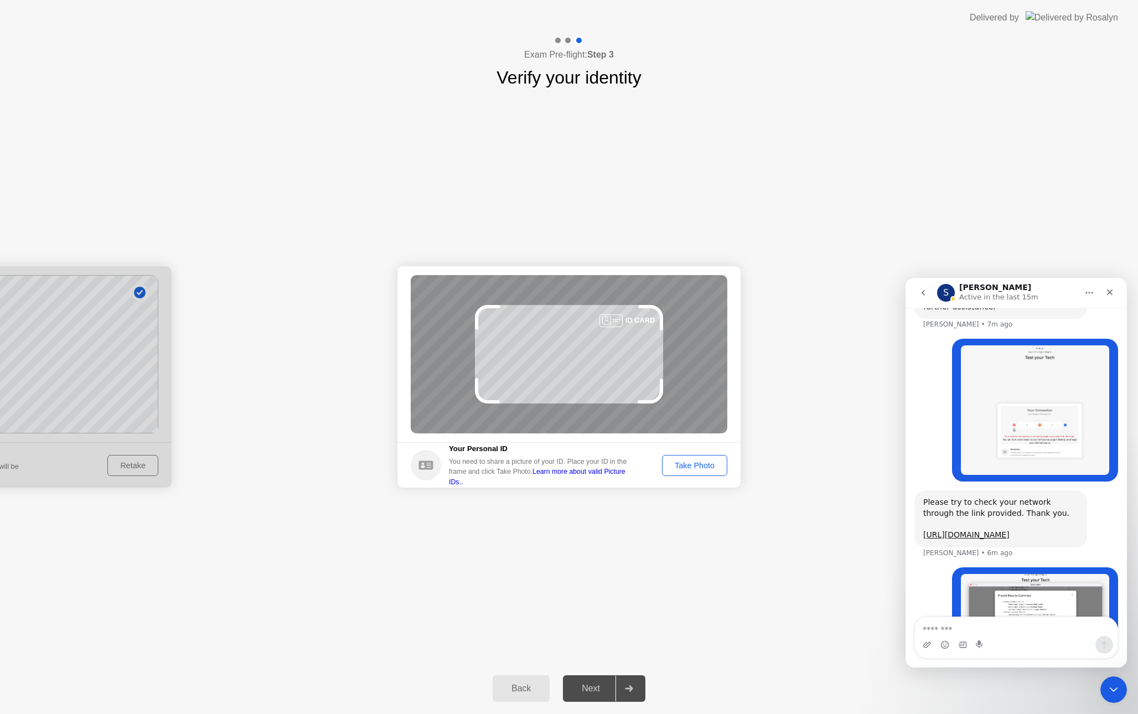
click at [697, 463] on div "Take Photo" at bounding box center [695, 465] width 58 height 9
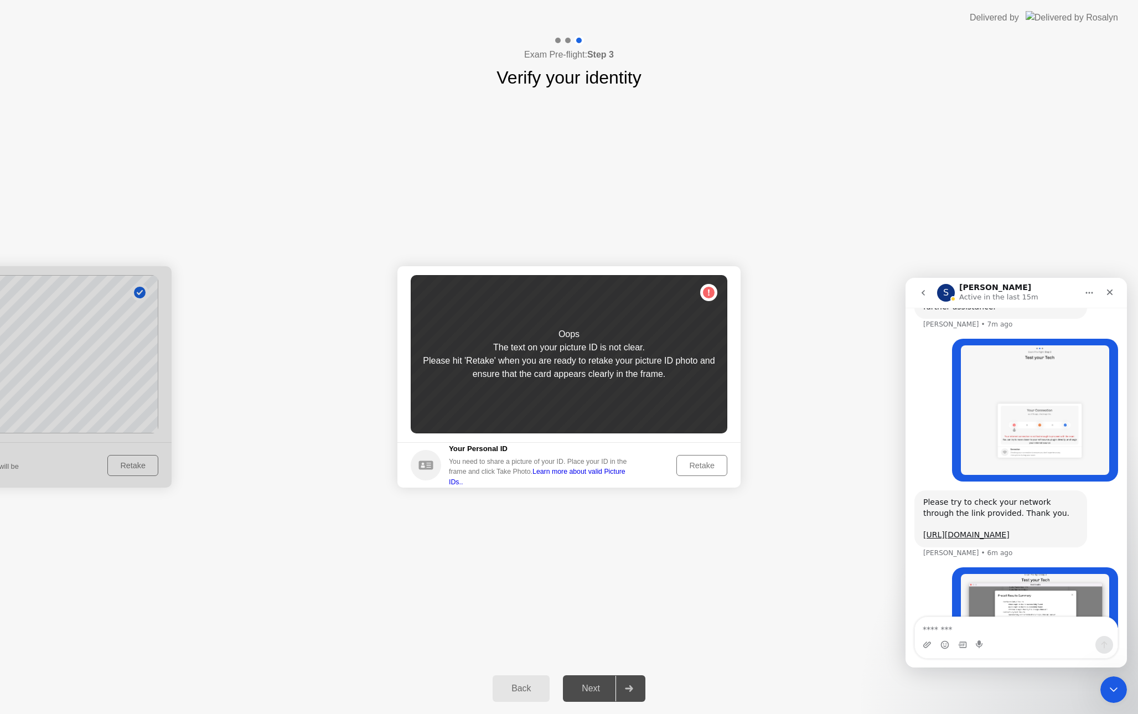
click at [697, 463] on div "Retake" at bounding box center [701, 465] width 43 height 9
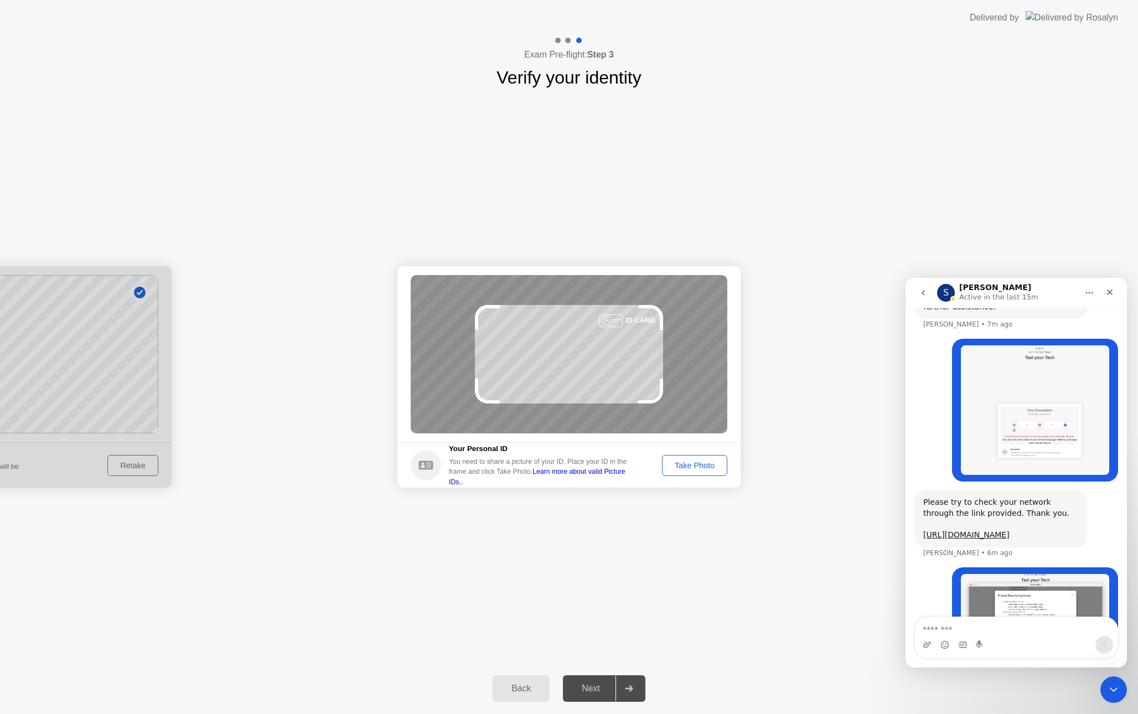
click at [682, 467] on div "Take Photo" at bounding box center [695, 465] width 58 height 9
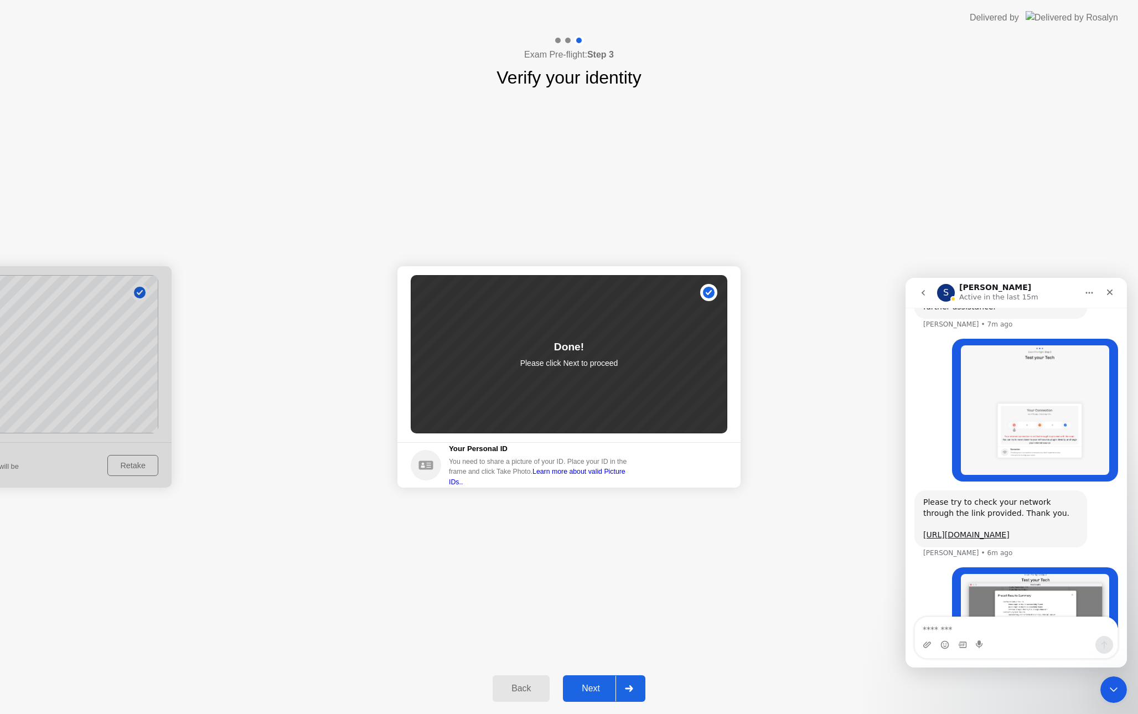
click at [607, 695] on button "Next" at bounding box center [604, 688] width 82 height 27
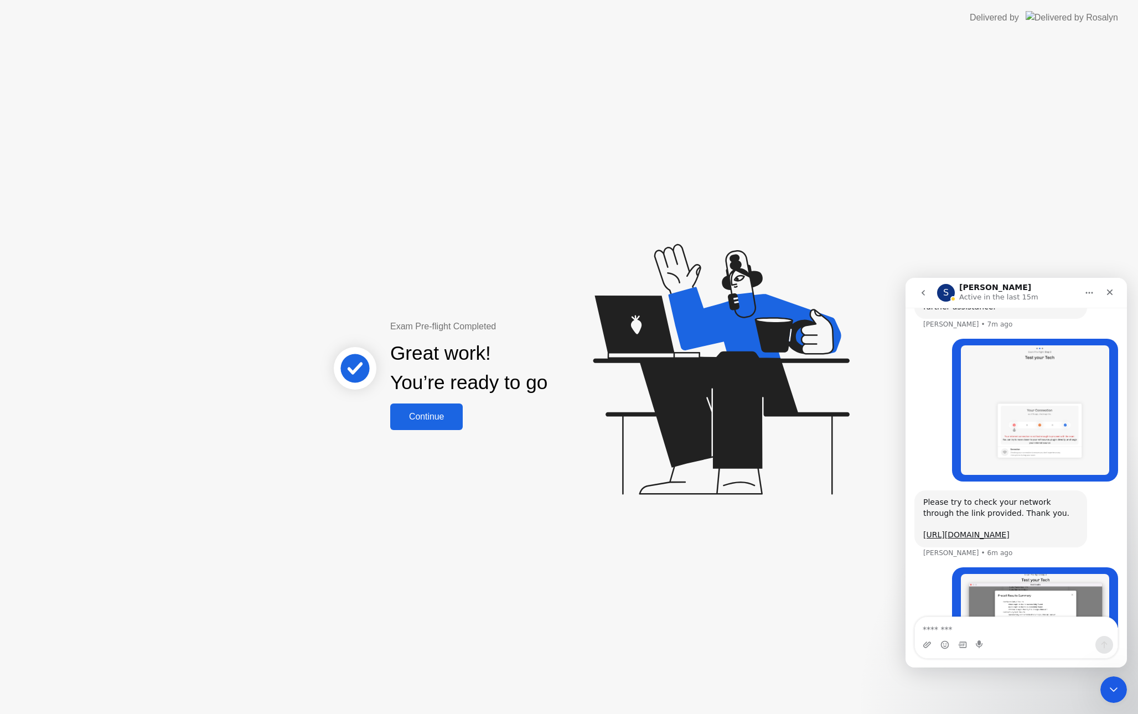
click at [437, 412] on div "Continue" at bounding box center [427, 417] width 66 height 10
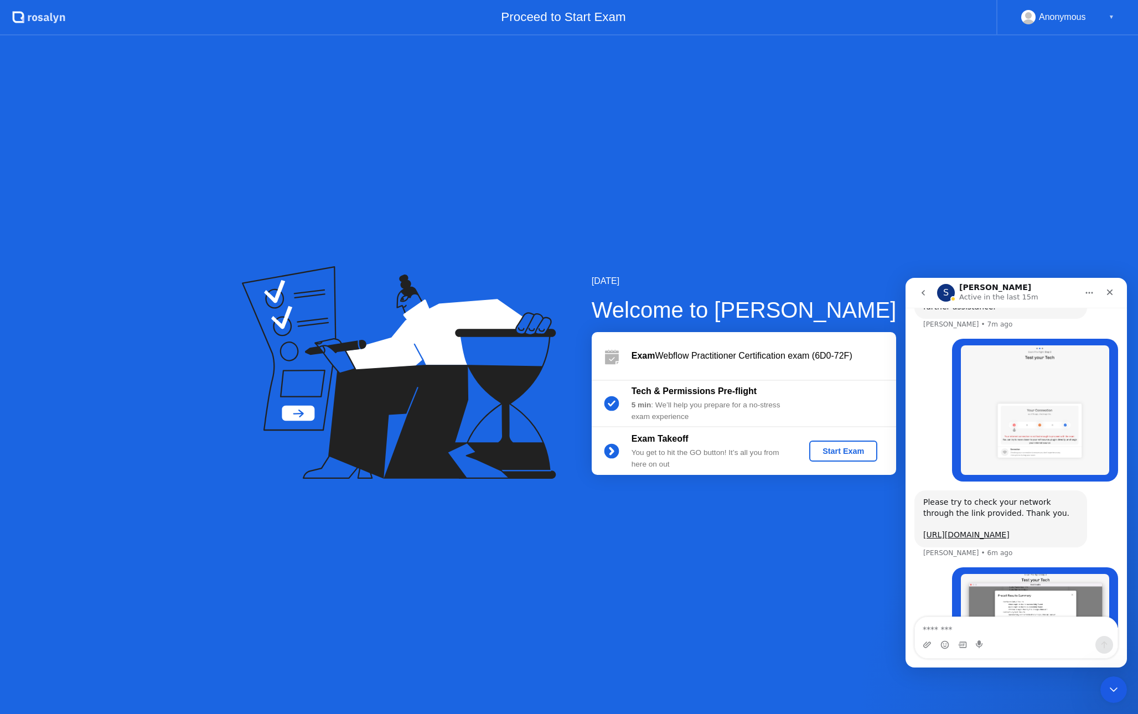
click at [1088, 294] on icon "Home" at bounding box center [1089, 292] width 9 height 9
click at [1110, 291] on icon "Close" at bounding box center [1110, 293] width 6 height 6
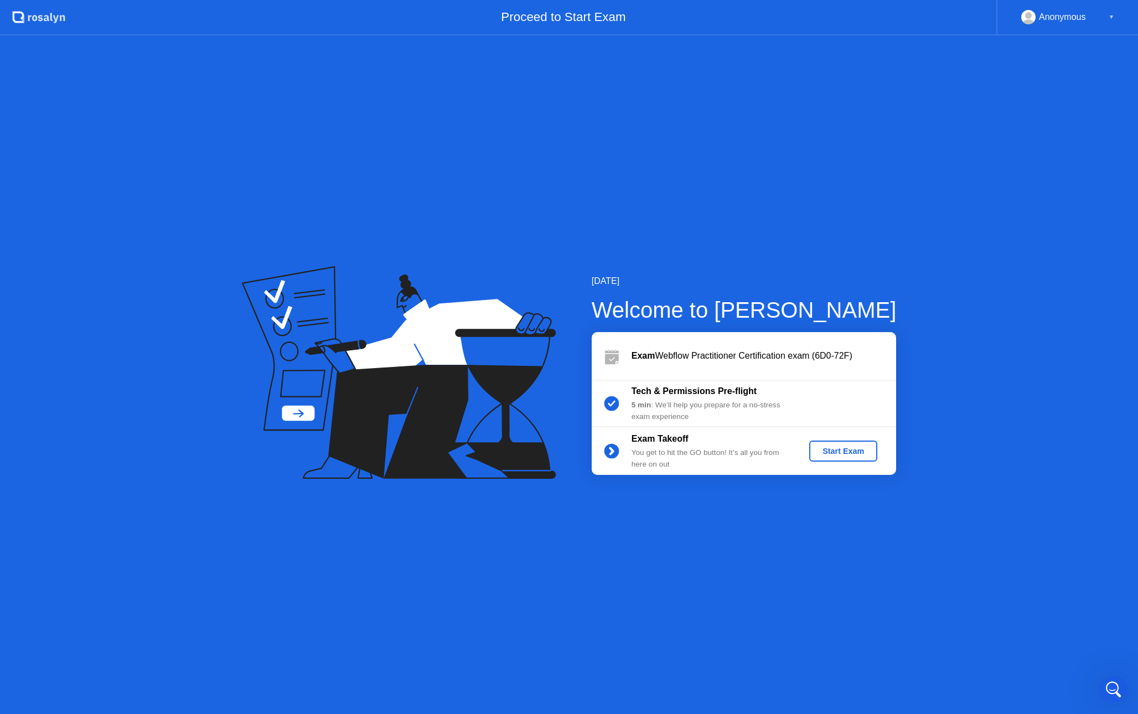
scroll to position [1105, 0]
click at [1050, 15] on div "Anonymous" at bounding box center [1062, 17] width 47 height 14
click at [1108, 17] on div "Anonymous ▼" at bounding box center [1067, 17] width 93 height 14
click at [1113, 17] on div "▼" at bounding box center [1112, 17] width 6 height 14
click at [839, 453] on div "Start Exam" at bounding box center [843, 451] width 59 height 9
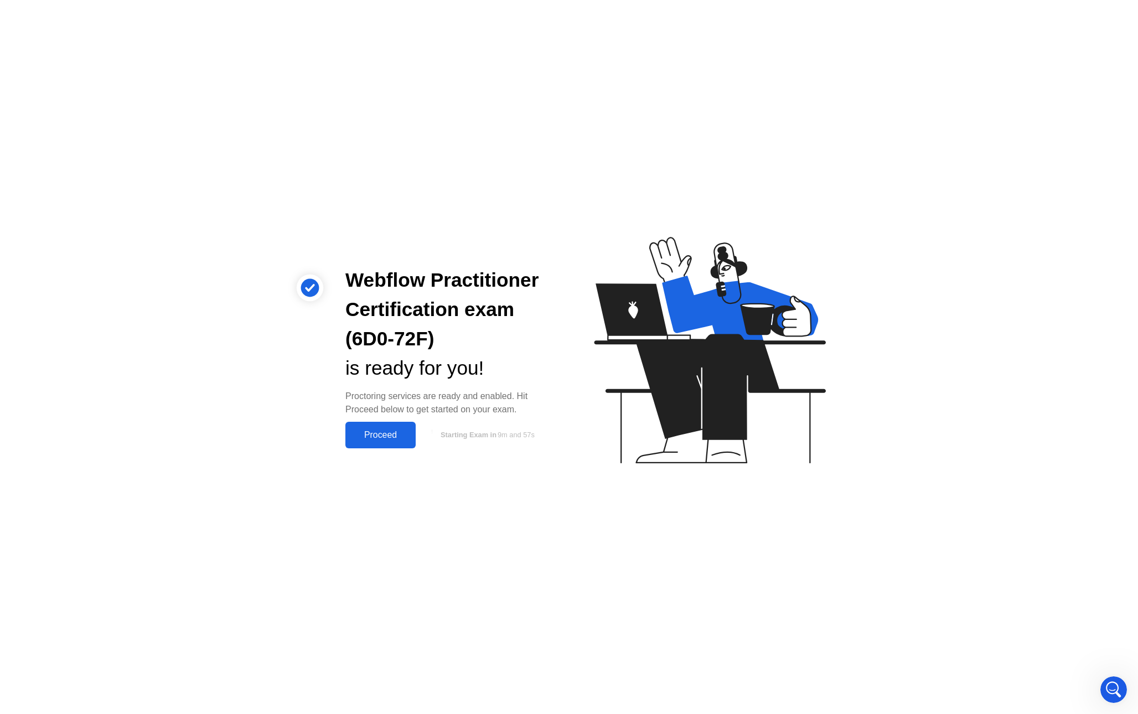
click at [379, 430] on div "Proceed" at bounding box center [381, 435] width 64 height 10
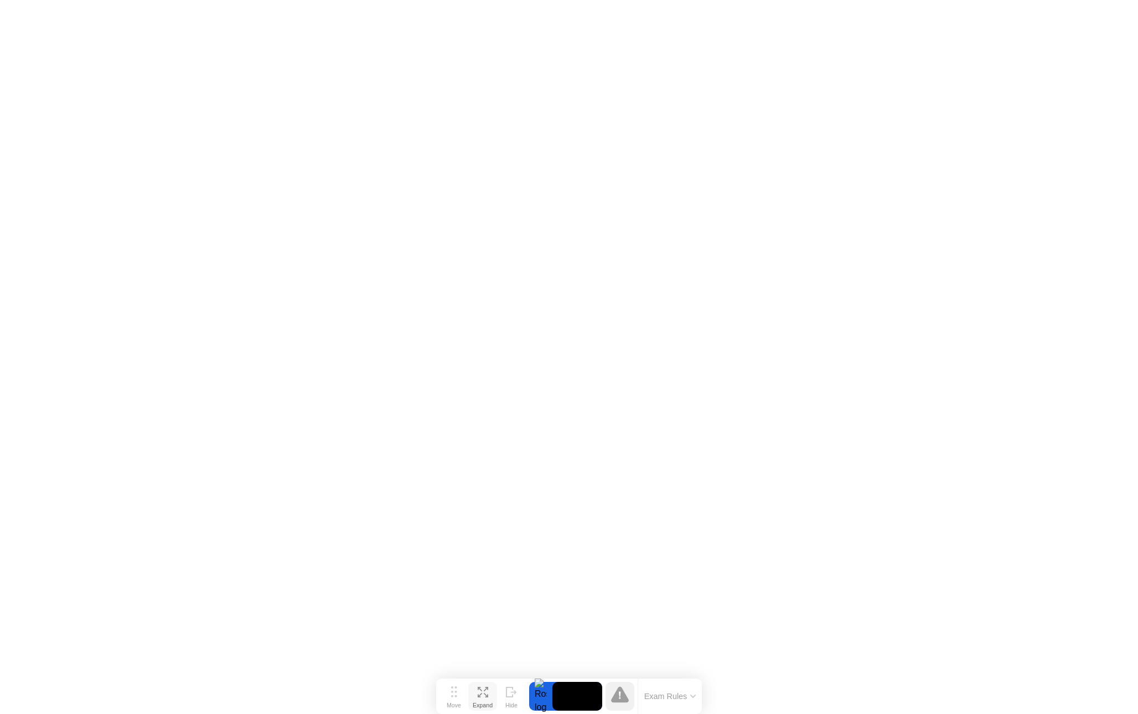
click at [482, 697] on button "Expand" at bounding box center [482, 696] width 29 height 29
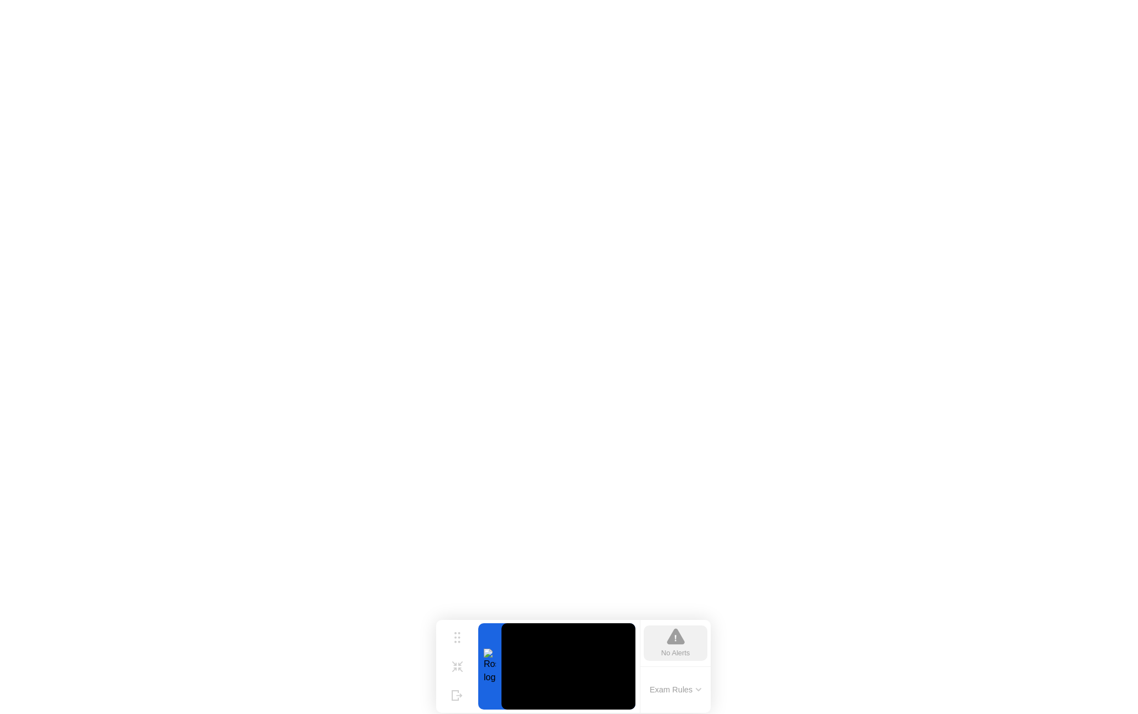
click at [490, 664] on div at bounding box center [489, 666] width 23 height 86
click at [547, 668] on video at bounding box center [569, 666] width 134 height 86
click at [693, 688] on button "Exam Rules" at bounding box center [676, 690] width 59 height 10
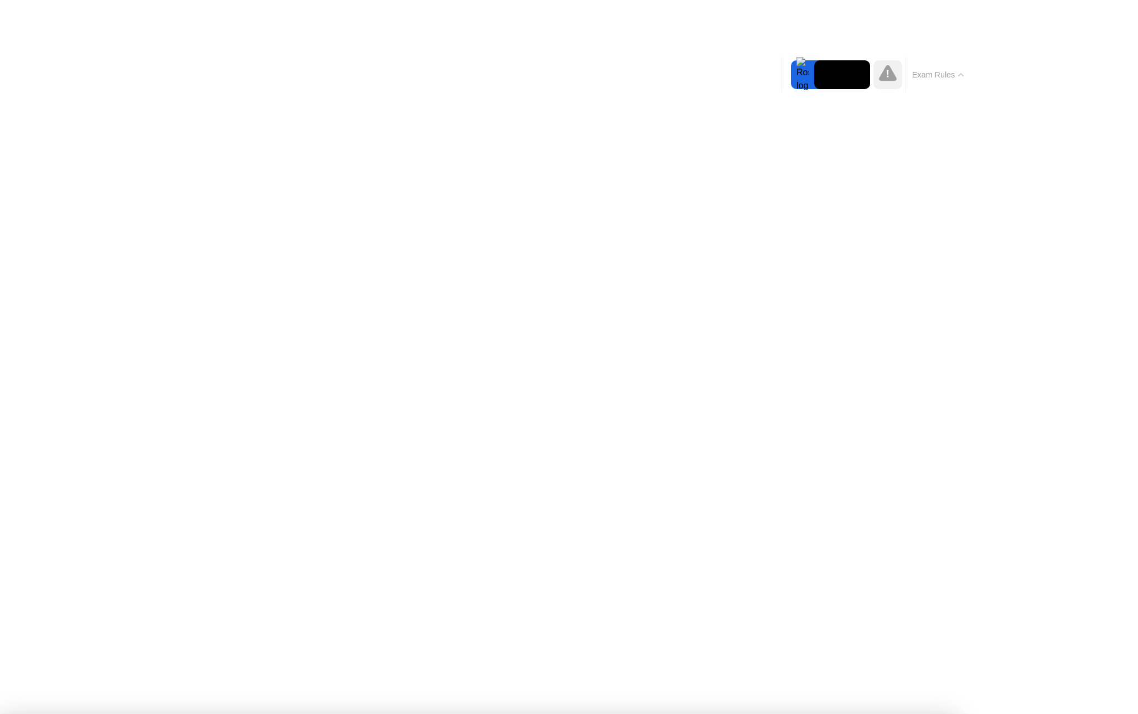
click at [953, 79] on button "Exam Rules" at bounding box center [938, 75] width 59 height 10
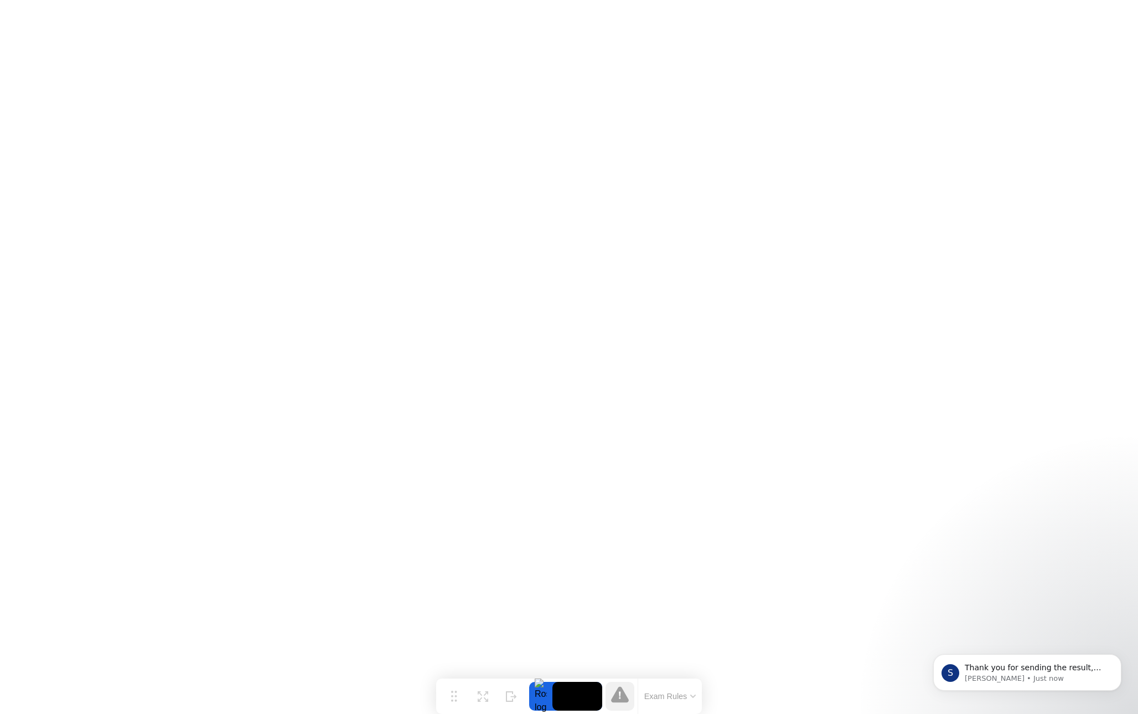
scroll to position [1181, 0]
click at [1118, 658] on icon "Dismiss notification" at bounding box center [1118, 658] width 4 height 4
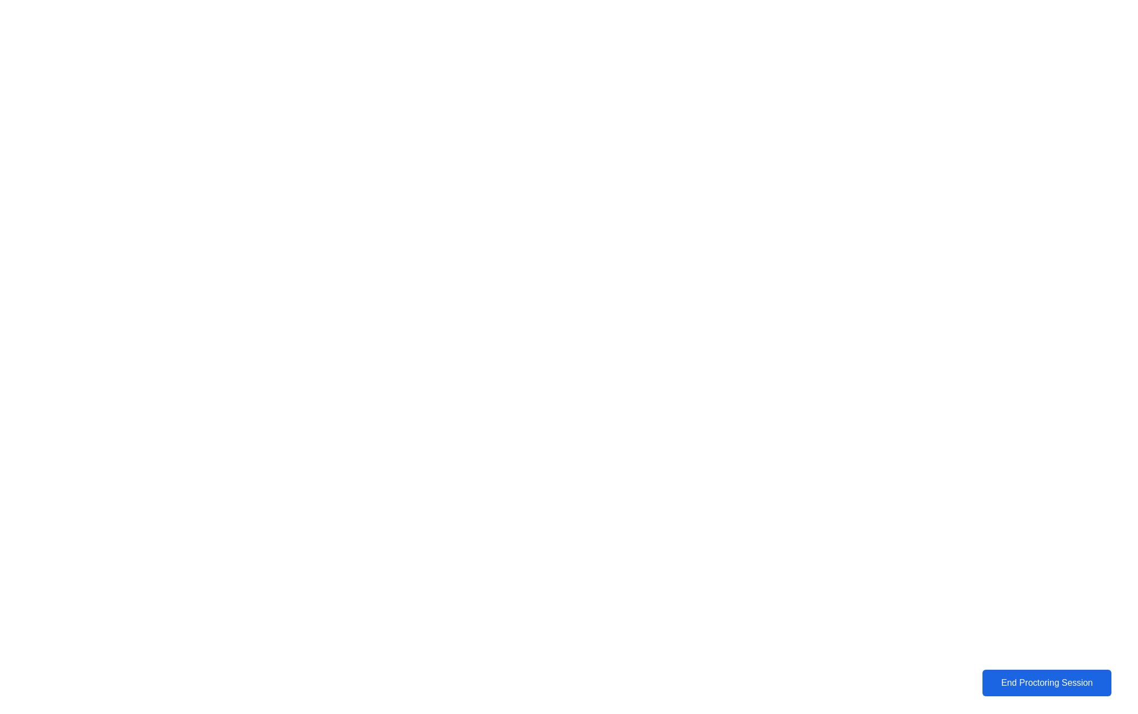
click at [1052, 678] on div "End Proctoring Session" at bounding box center [1047, 683] width 132 height 11
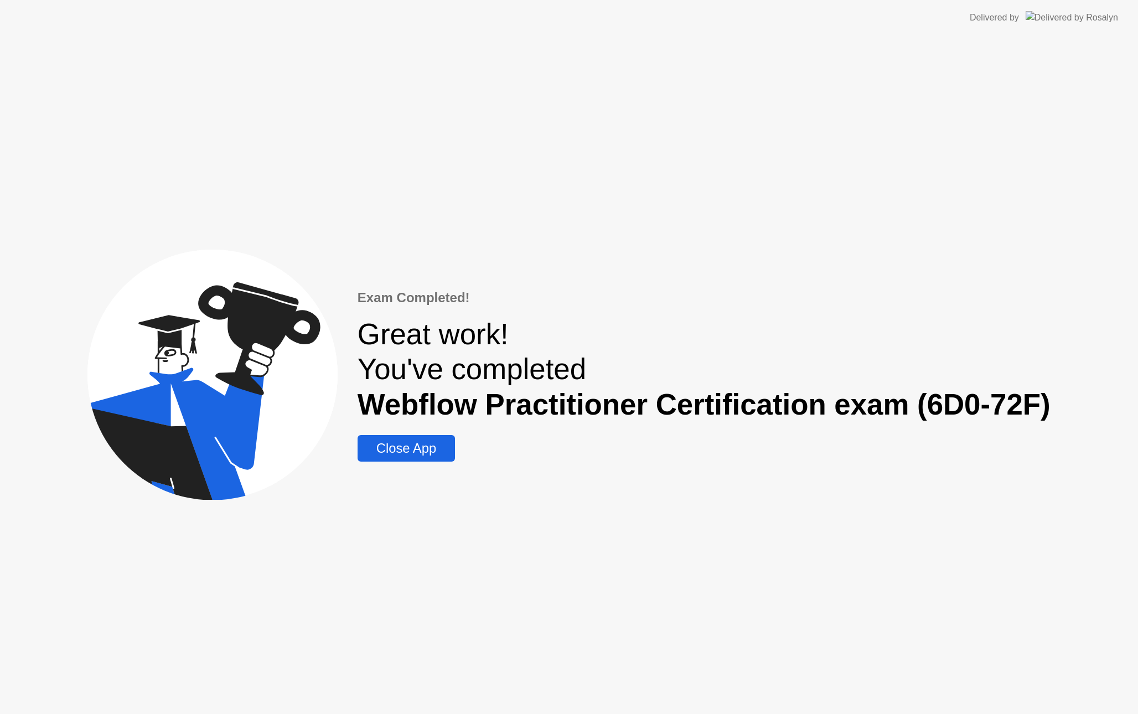
click at [416, 451] on div "Close App" at bounding box center [406, 449] width 91 height 16
